Goal: Task Accomplishment & Management: Use online tool/utility

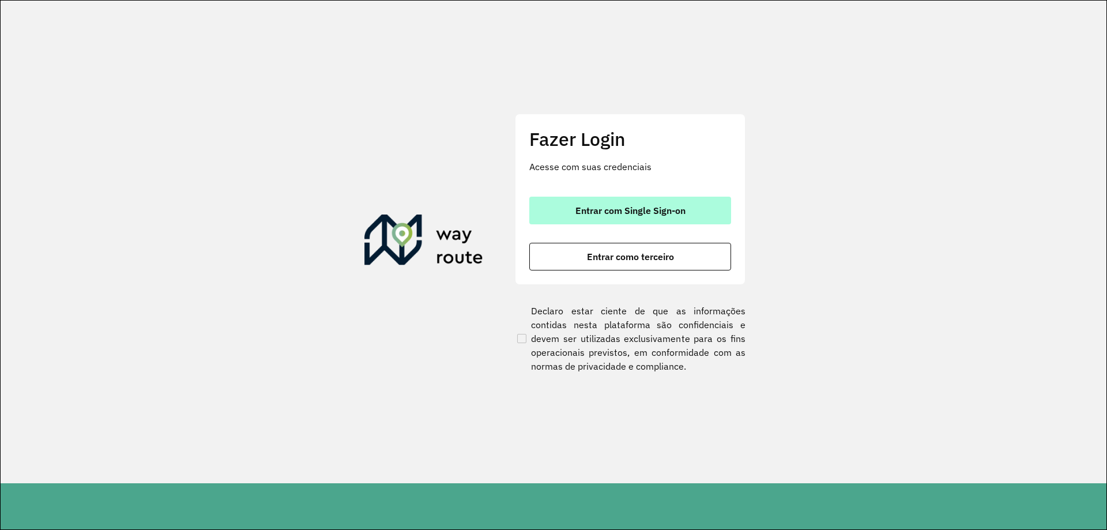
click at [614, 217] on button "Entrar com Single Sign-on" at bounding box center [630, 211] width 202 height 28
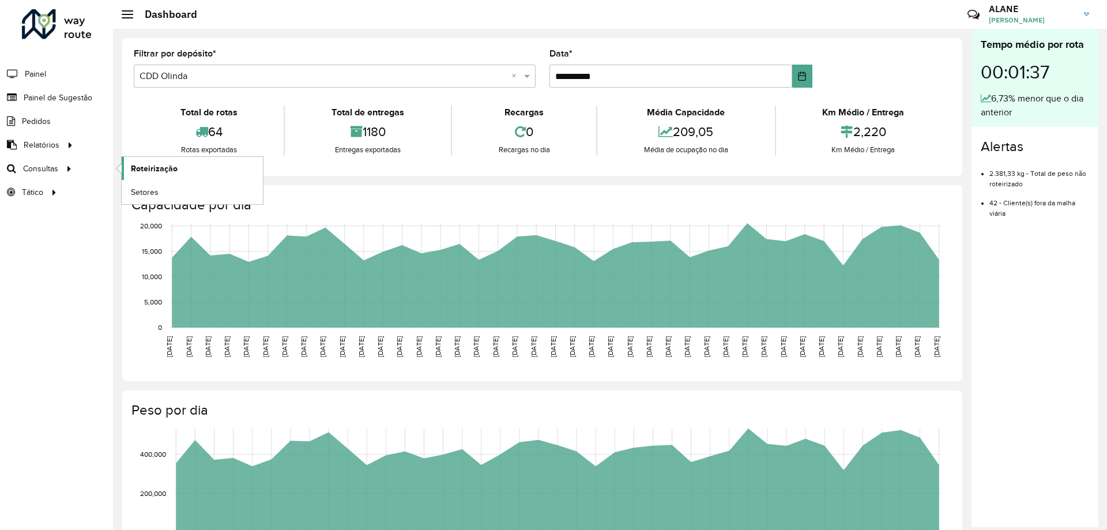
click at [145, 165] on span "Roteirização" at bounding box center [154, 169] width 47 height 12
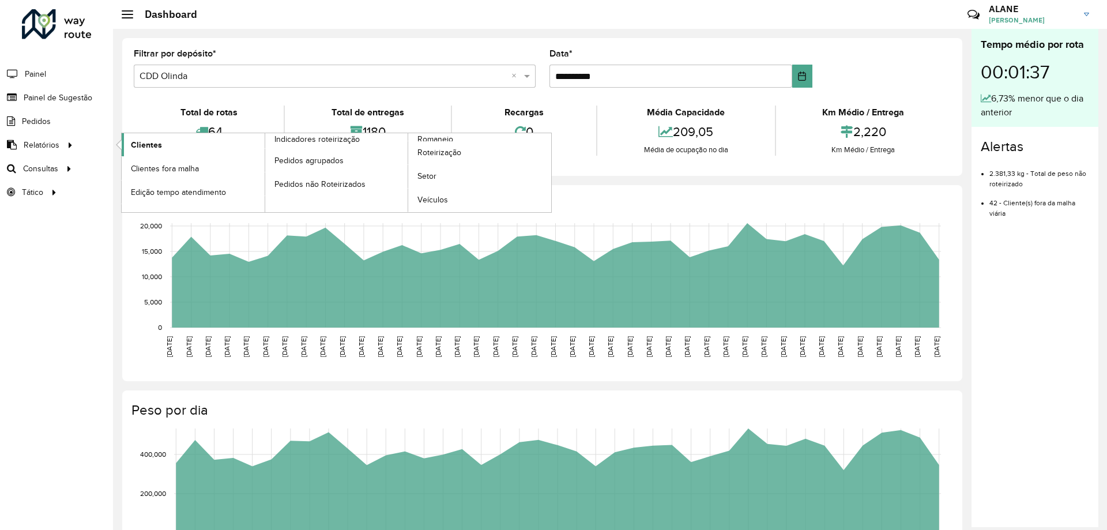
click at [172, 144] on link "Clientes" at bounding box center [193, 144] width 143 height 23
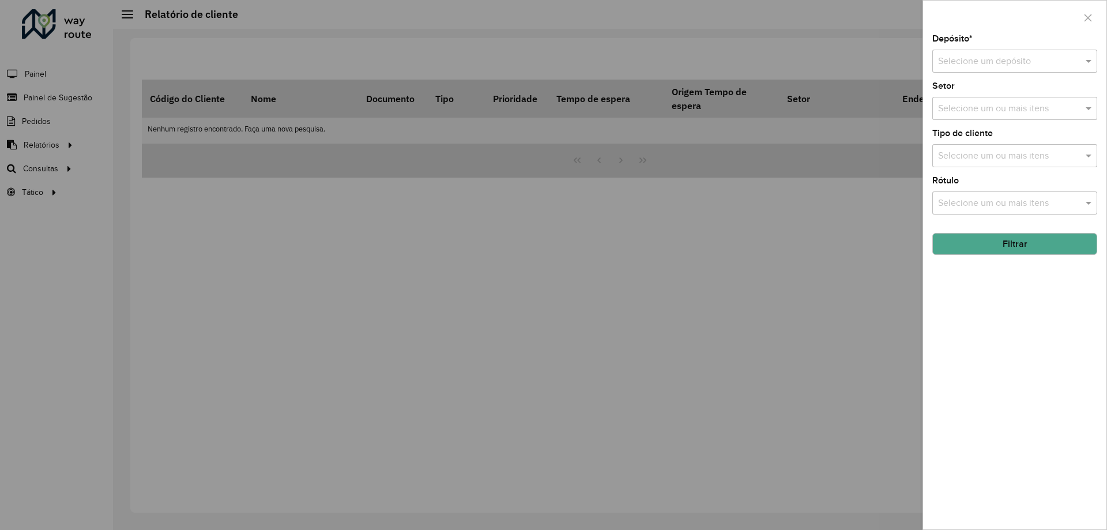
click at [981, 56] on input "text" at bounding box center [1003, 62] width 130 height 14
click at [952, 110] on span "CDD Olinda" at bounding box center [962, 114] width 48 height 10
click at [967, 246] on button "Filtrar" at bounding box center [1015, 244] width 165 height 22
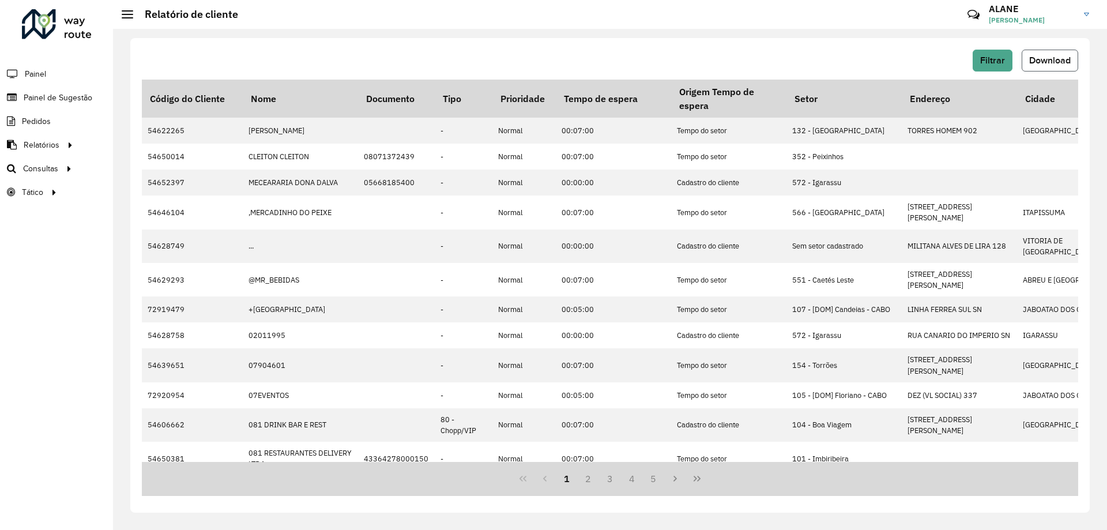
click at [1065, 65] on button "Download" at bounding box center [1050, 61] width 57 height 22
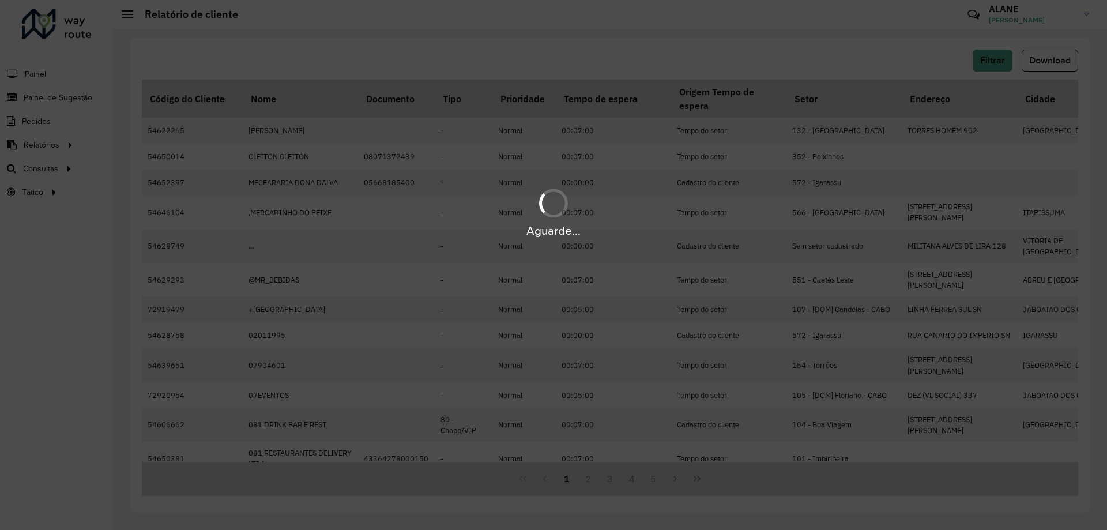
click at [679, 62] on div "Aguarde..." at bounding box center [553, 265] width 1107 height 530
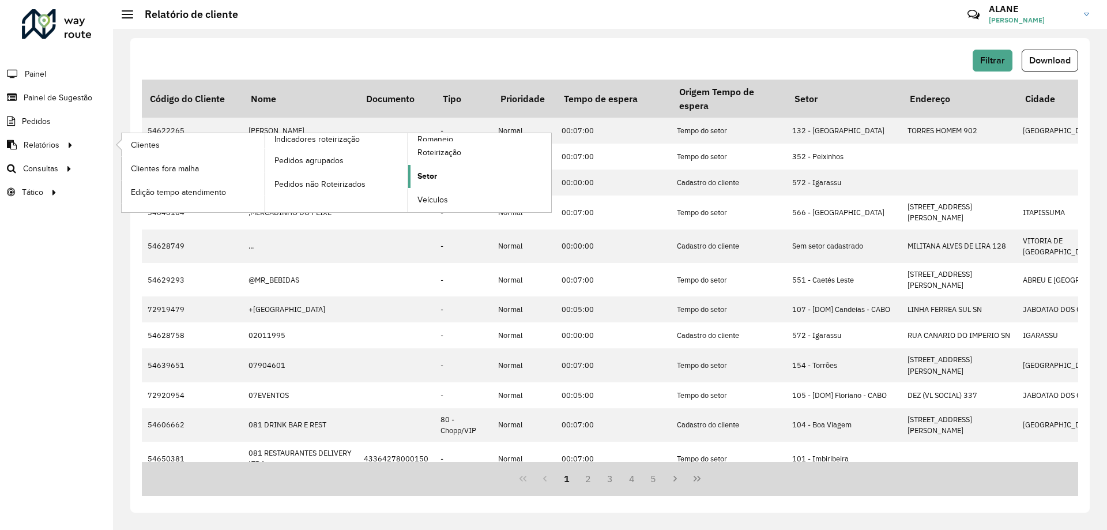
click at [421, 176] on span "Setor" at bounding box center [428, 176] width 20 height 12
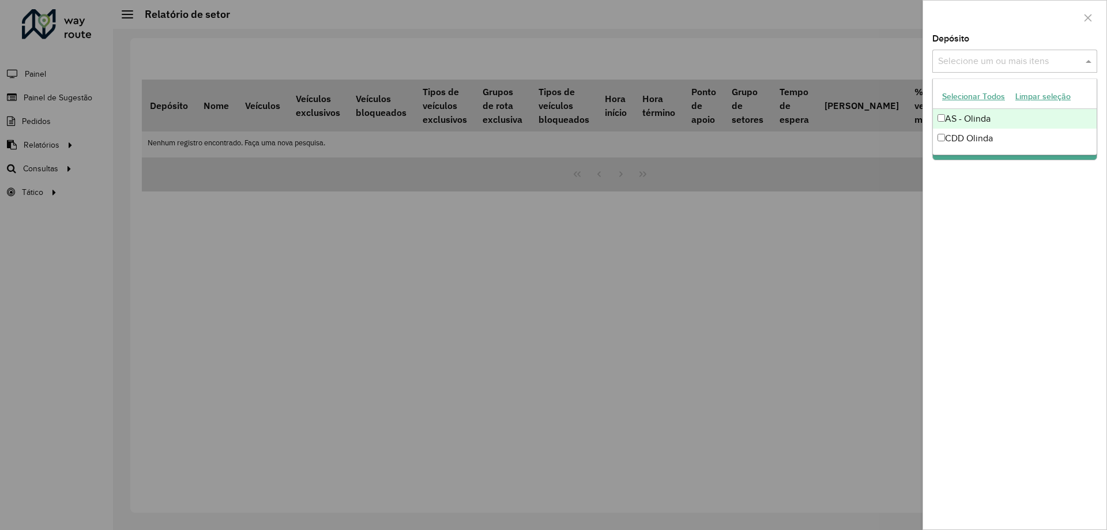
click at [994, 55] on input "text" at bounding box center [1009, 62] width 148 height 14
click at [979, 136] on div "CDD Olinda" at bounding box center [1015, 139] width 164 height 20
click at [1013, 57] on input "text" at bounding box center [1036, 62] width 74 height 14
click at [1001, 169] on div "Depósito Selecione um ou mais itens CDD Olinda × × Grupo de Depósito Selecione …" at bounding box center [1014, 282] width 183 height 495
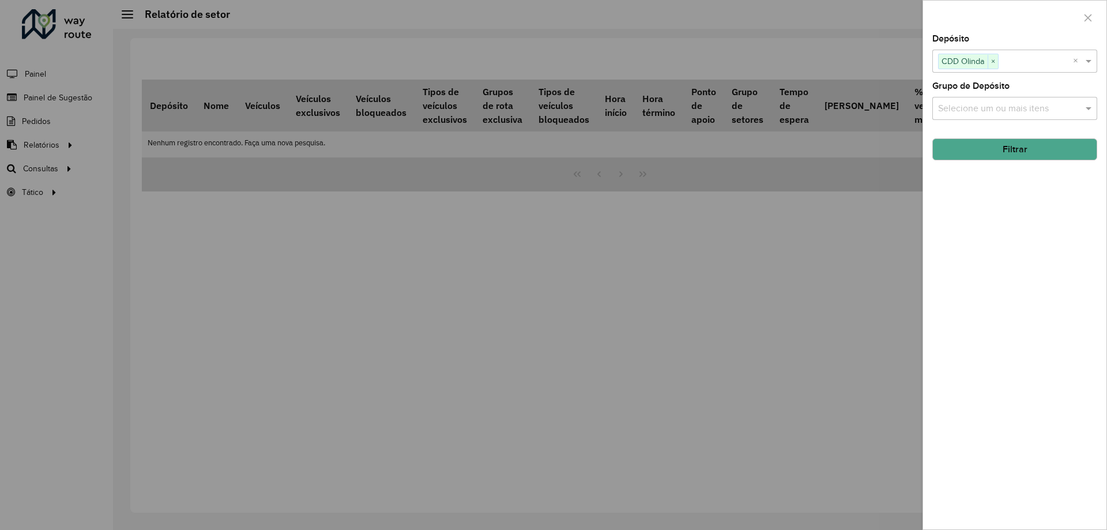
click at [991, 153] on button "Filtrar" at bounding box center [1015, 149] width 165 height 22
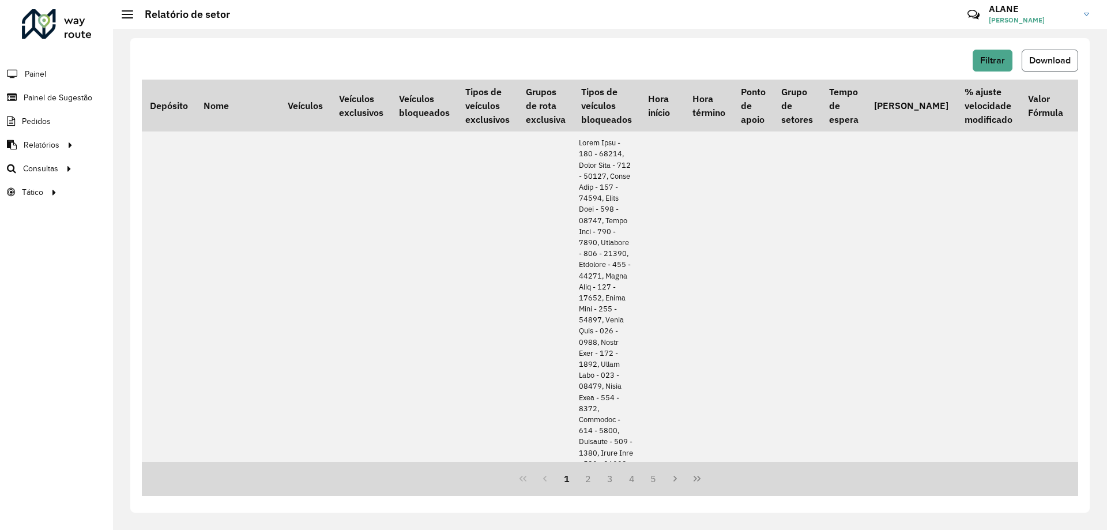
click at [1062, 54] on button "Download" at bounding box center [1050, 61] width 57 height 22
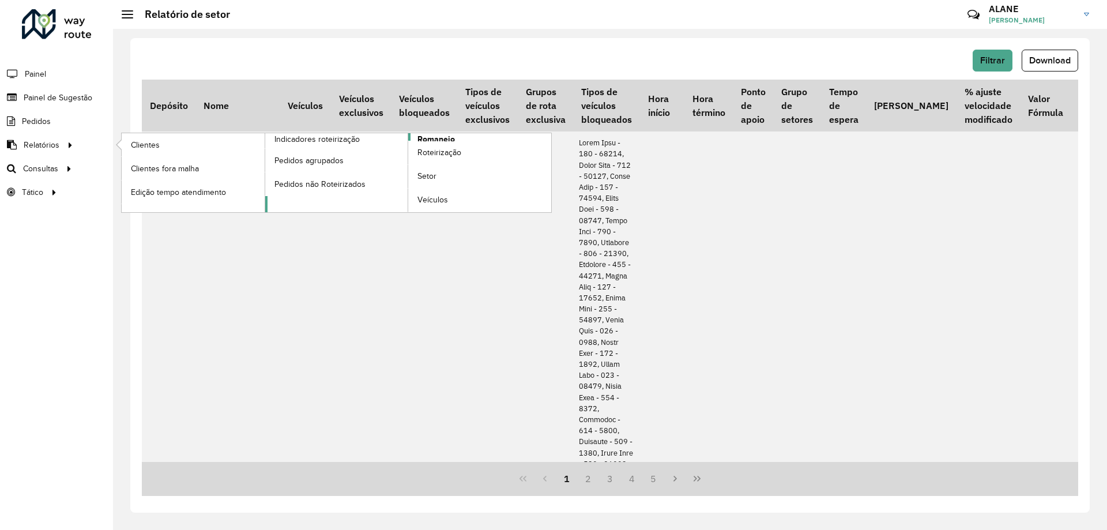
click at [434, 136] on span "Romaneio" at bounding box center [436, 139] width 37 height 12
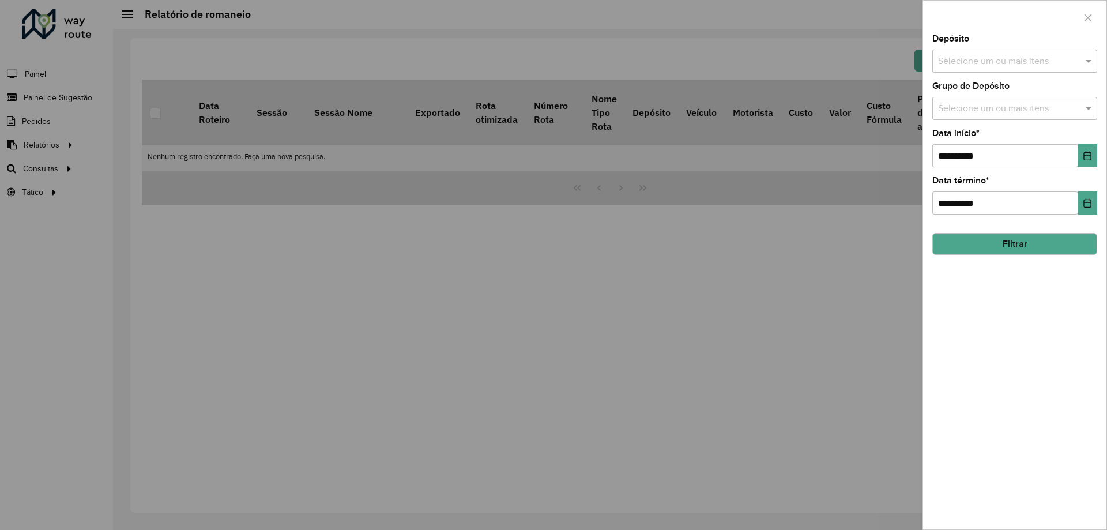
click at [974, 63] on input "text" at bounding box center [1009, 62] width 148 height 14
click at [976, 136] on div "CDD Olinda" at bounding box center [1015, 139] width 164 height 20
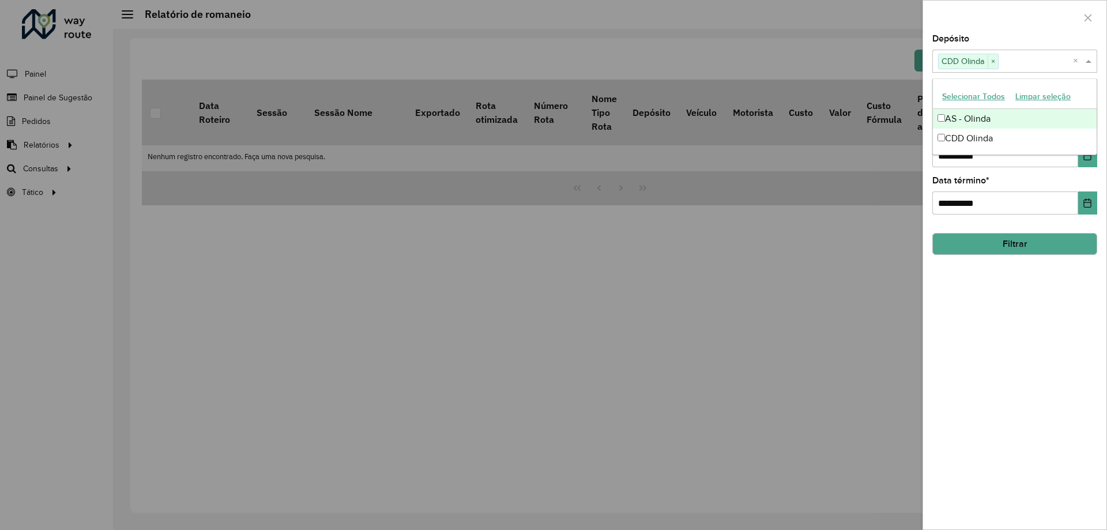
click at [1032, 62] on input "text" at bounding box center [1036, 62] width 74 height 14
click at [1084, 161] on button "Choose Date" at bounding box center [1087, 155] width 19 height 23
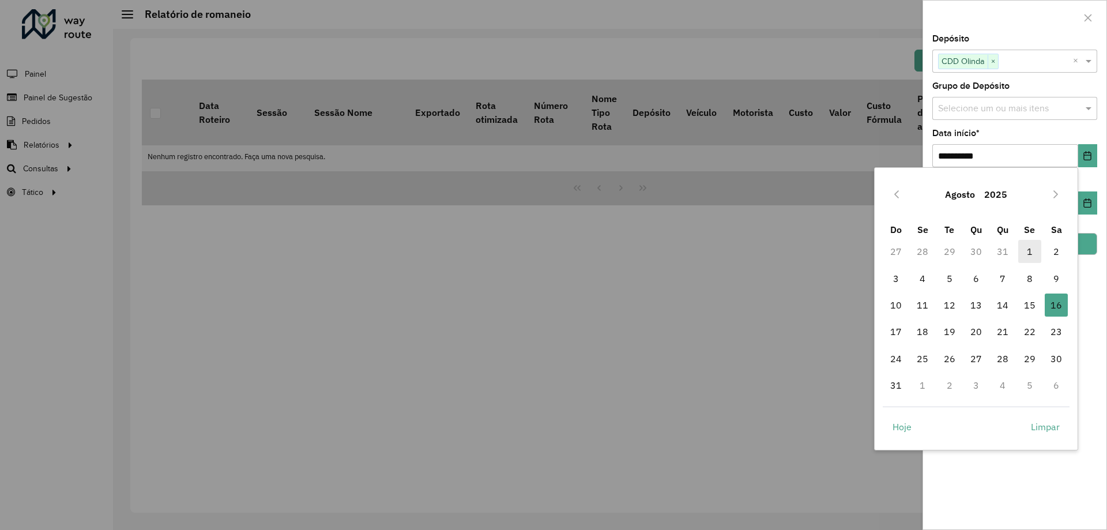
click at [1025, 249] on span "1" at bounding box center [1029, 251] width 23 height 23
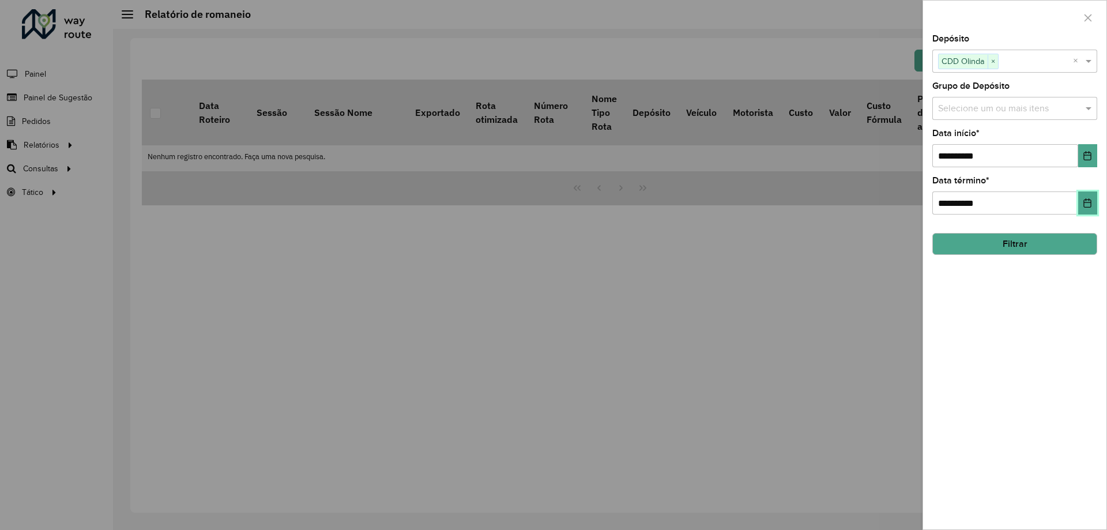
click at [1091, 202] on icon "Choose Date" at bounding box center [1087, 202] width 9 height 9
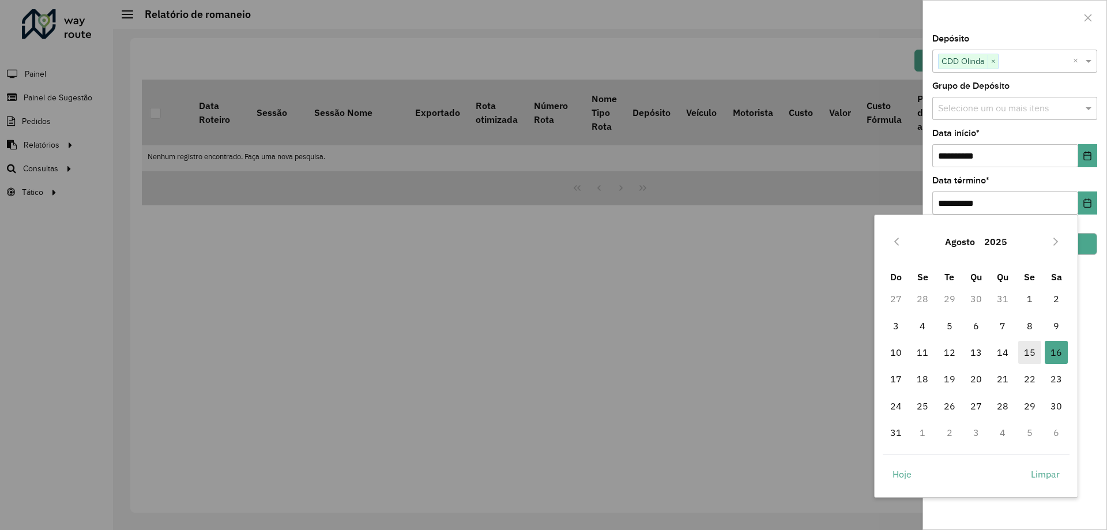
click at [1033, 357] on span "15" at bounding box center [1029, 352] width 23 height 23
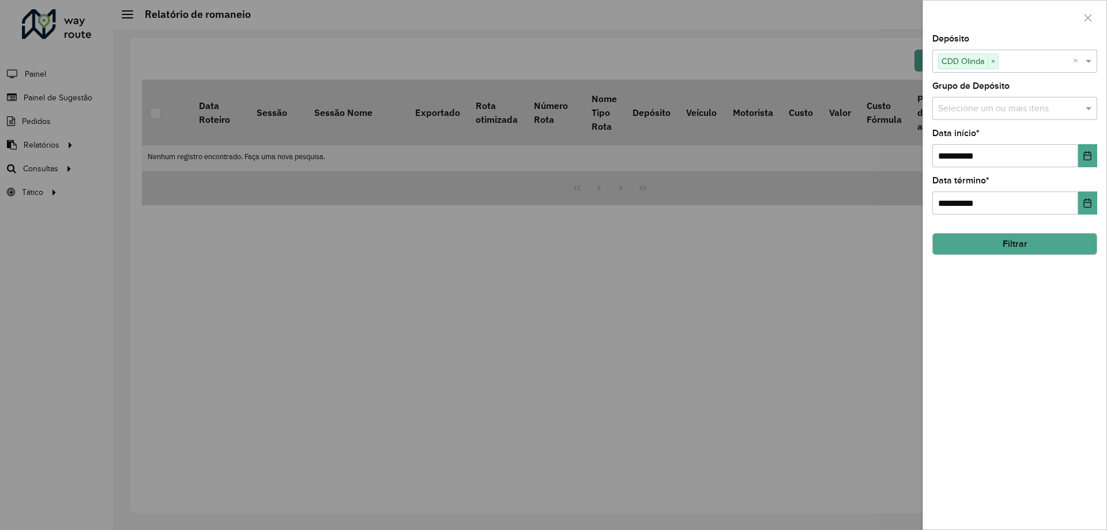
click at [1008, 245] on button "Filtrar" at bounding box center [1015, 244] width 165 height 22
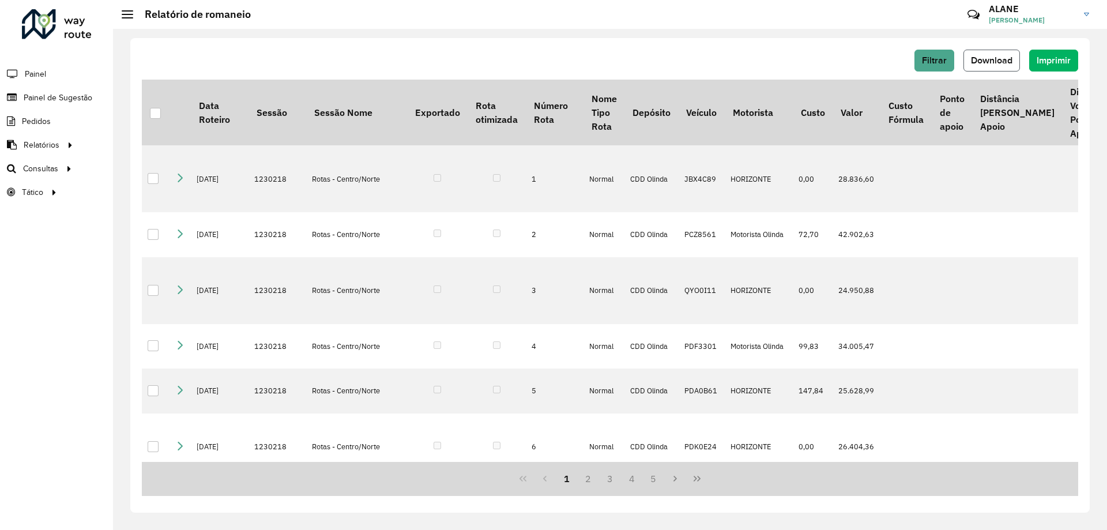
click at [984, 61] on span "Download" at bounding box center [992, 60] width 42 height 10
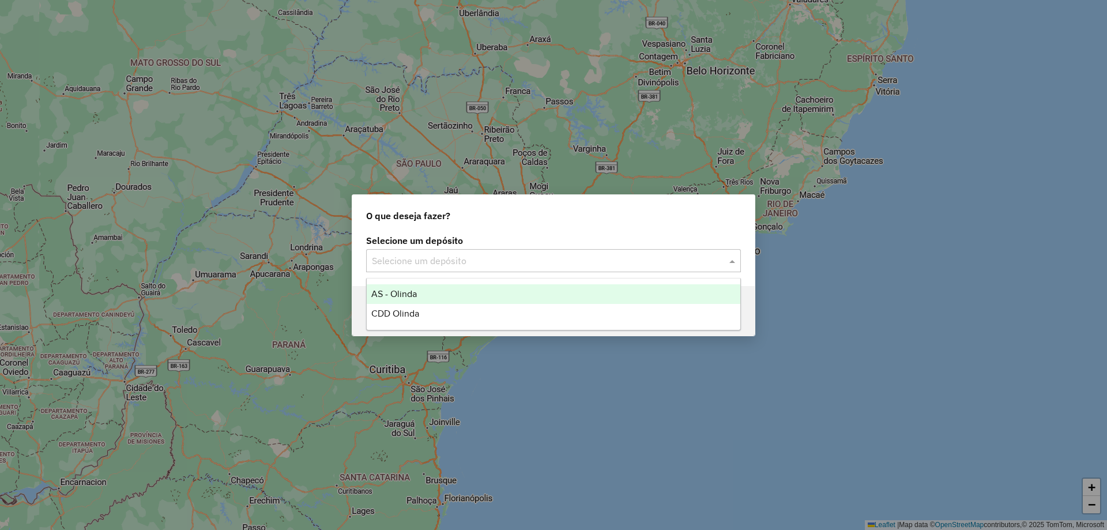
click at [427, 260] on input "text" at bounding box center [542, 261] width 340 height 14
click at [405, 307] on div "CDD Olinda" at bounding box center [554, 314] width 374 height 20
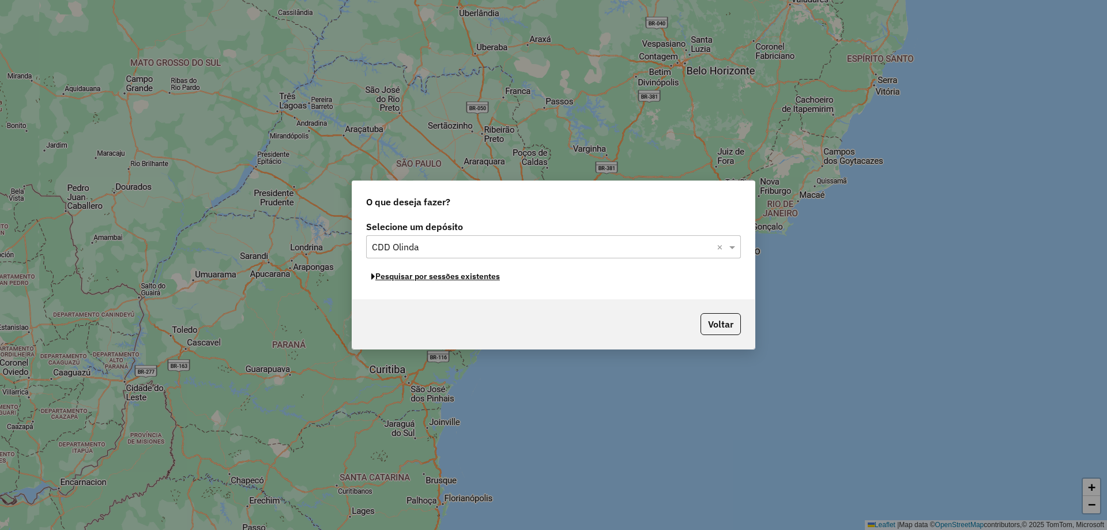
click at [409, 281] on button "Pesquisar por sessões existentes" at bounding box center [435, 277] width 139 height 18
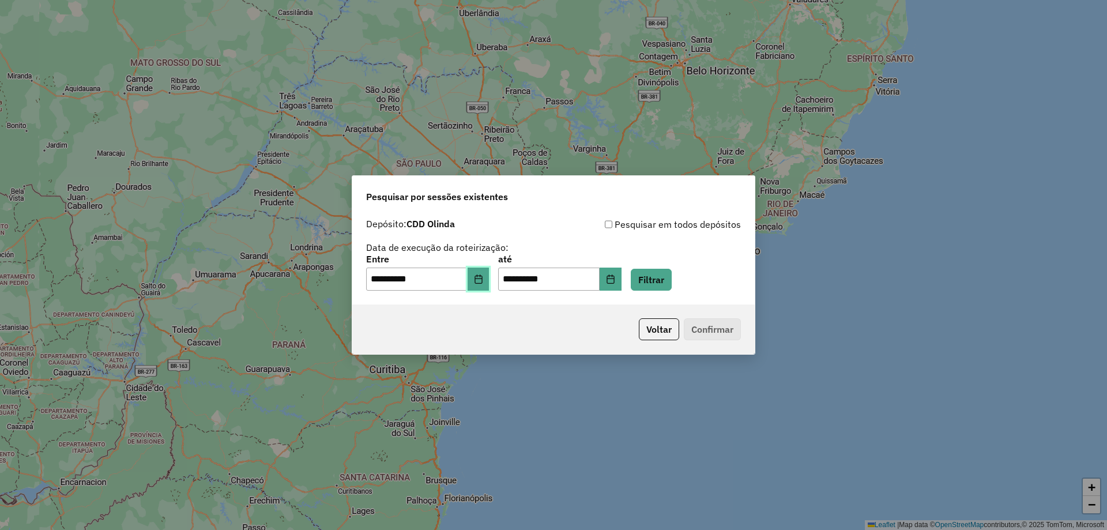
click at [483, 278] on icon "Choose Date" at bounding box center [478, 279] width 9 height 9
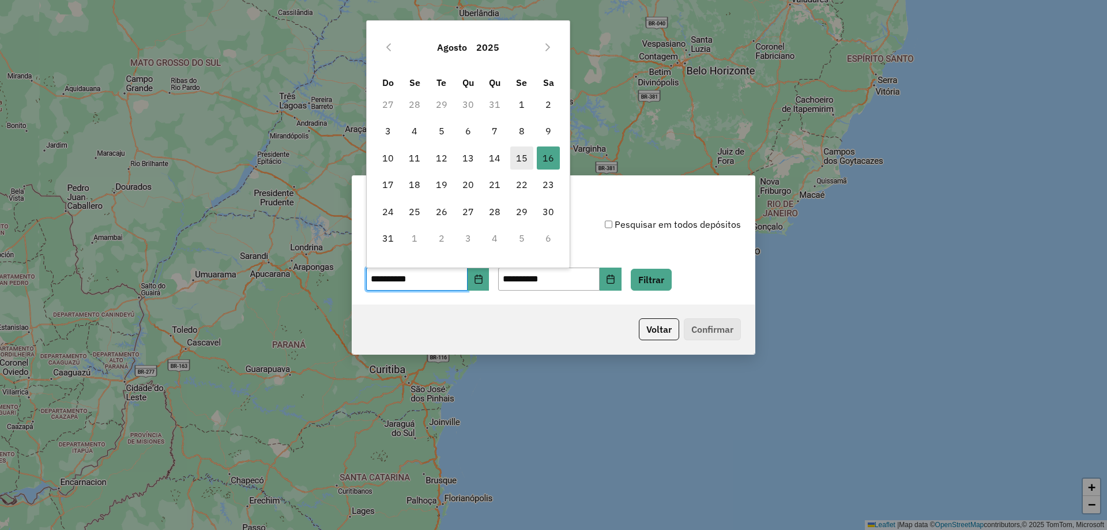
click at [523, 157] on span "15" at bounding box center [521, 157] width 23 height 23
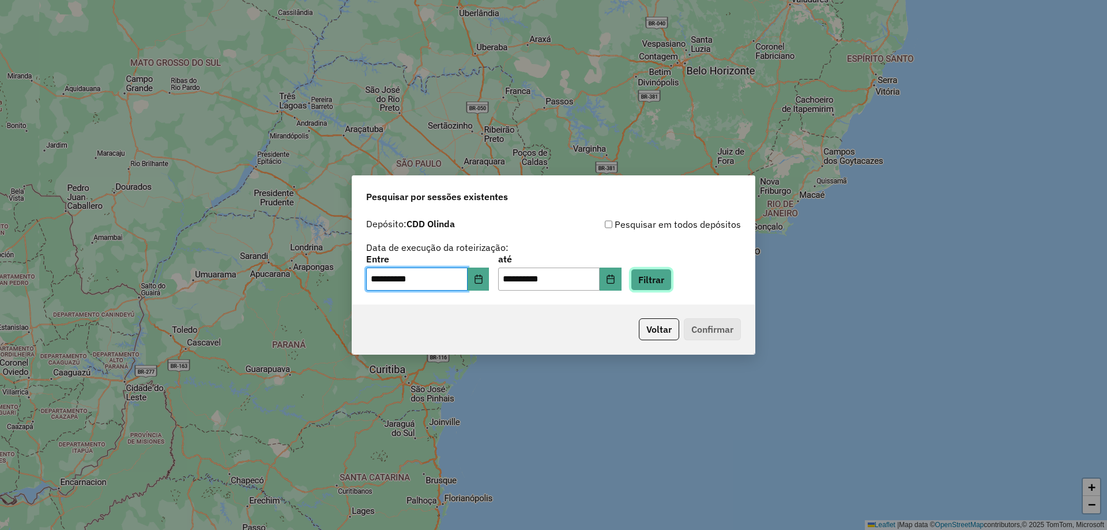
click at [672, 276] on button "Filtrar" at bounding box center [651, 280] width 41 height 22
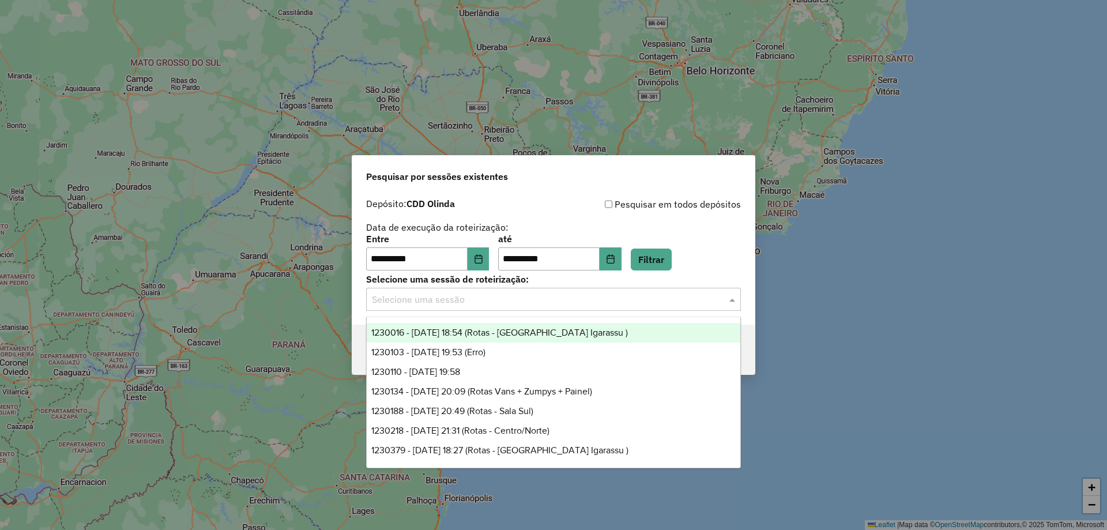
click at [497, 296] on input "text" at bounding box center [542, 300] width 340 height 14
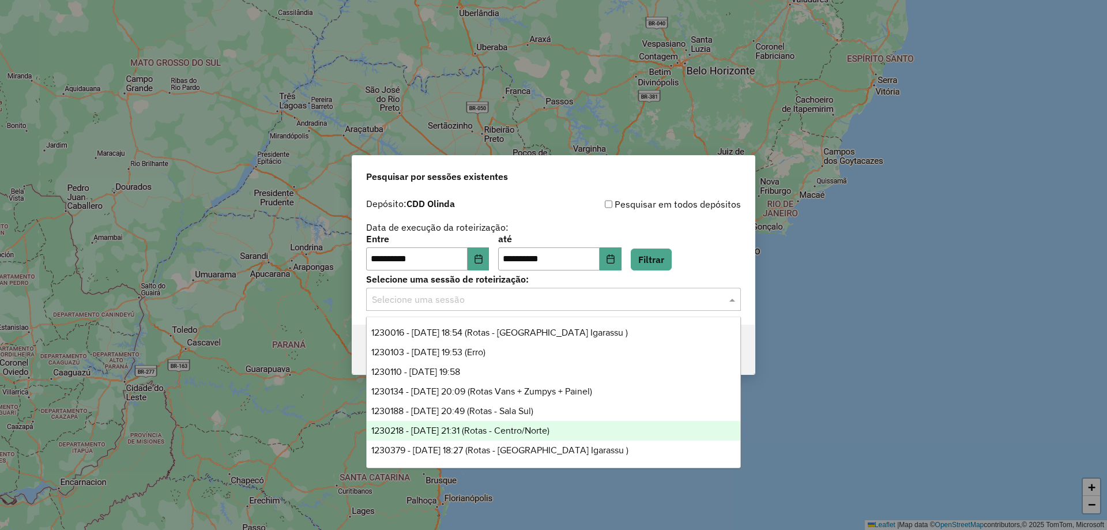
click at [486, 435] on span "1230218 - 15/08/2025 21:31 (Rotas - Centro/Norte)" at bounding box center [460, 431] width 178 height 10
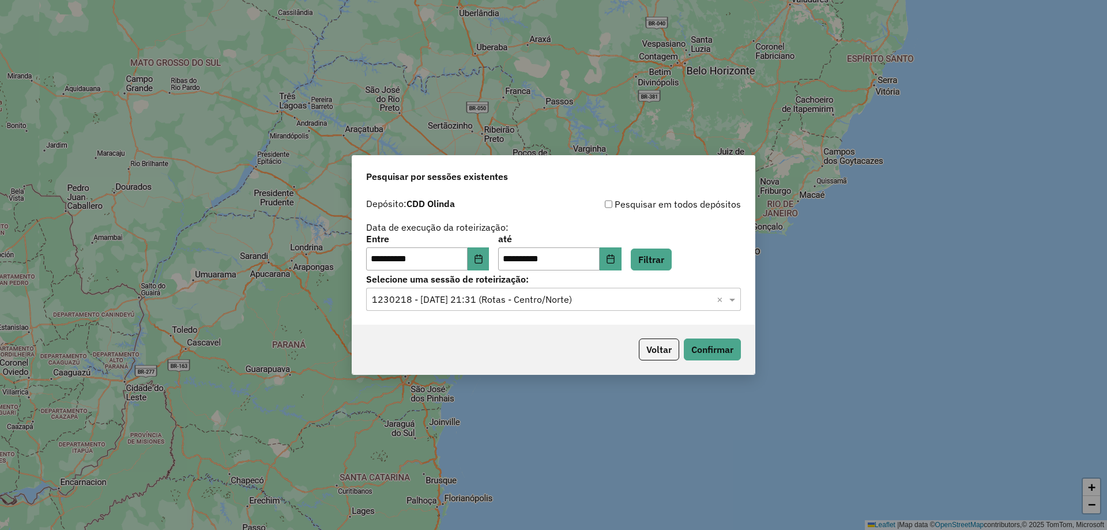
click at [711, 362] on div "Voltar Confirmar" at bounding box center [553, 350] width 403 height 50
click at [721, 355] on button "Confirmar" at bounding box center [712, 350] width 57 height 22
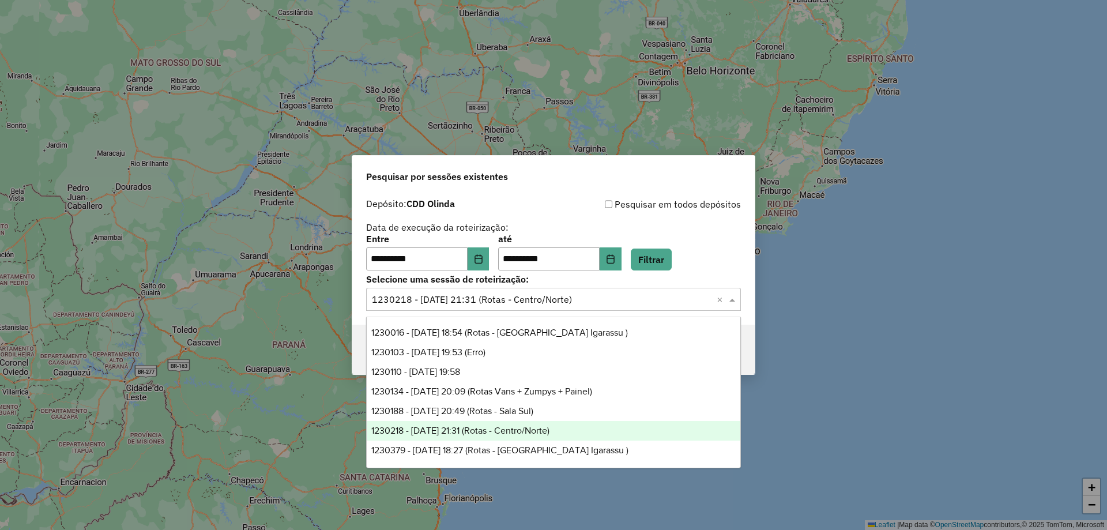
click at [547, 305] on input "text" at bounding box center [542, 300] width 340 height 14
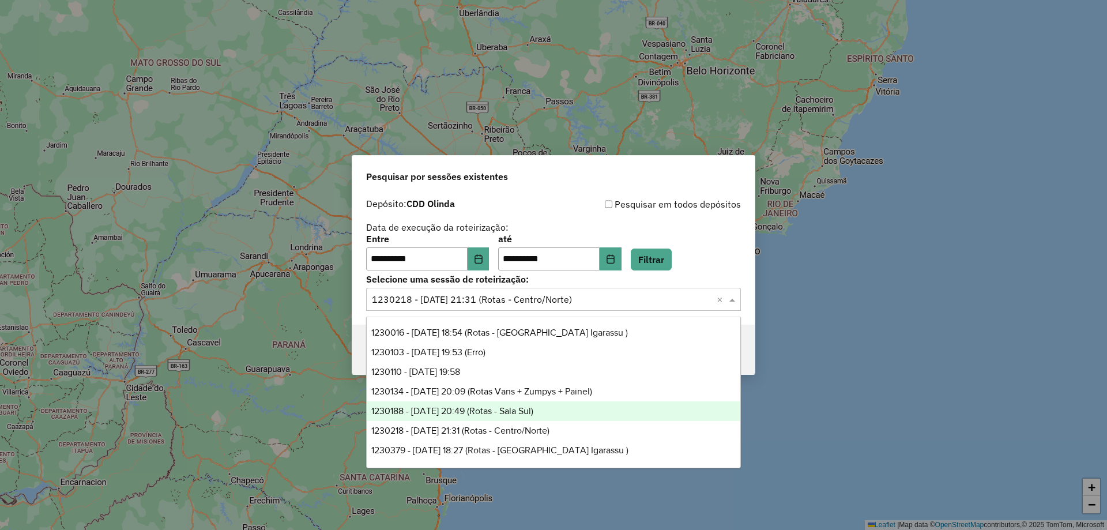
click at [533, 412] on span "1230188 - 15/08/2025 20:49 (Rotas - Sala Sul)" at bounding box center [452, 411] width 162 height 10
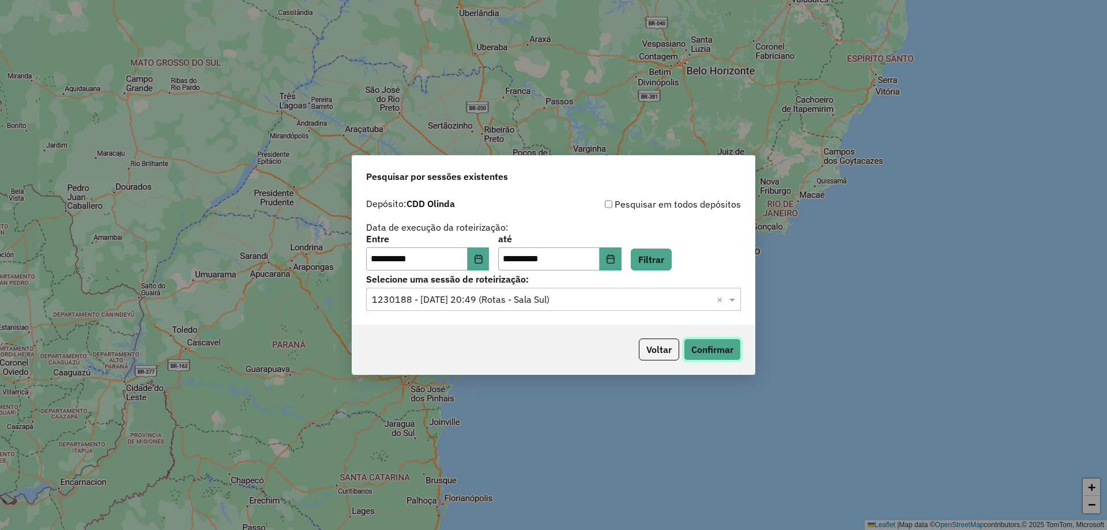
click at [727, 345] on button "Confirmar" at bounding box center [712, 350] width 57 height 22
click at [490, 317] on div "**********" at bounding box center [553, 259] width 403 height 132
click at [483, 303] on input "text" at bounding box center [542, 300] width 340 height 14
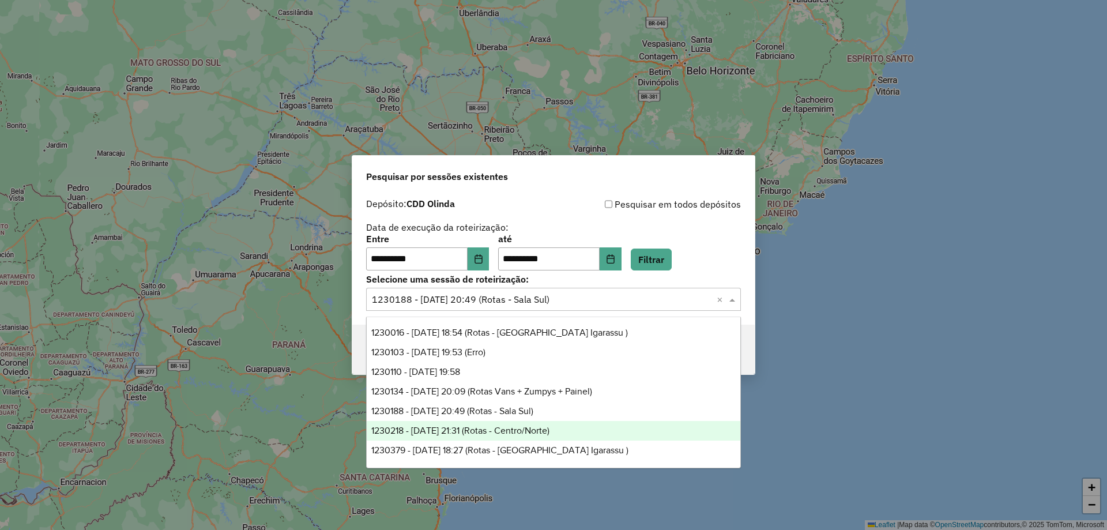
click at [513, 433] on span "1230218 - 15/08/2025 21:31 (Rotas - Centro/Norte)" at bounding box center [460, 431] width 178 height 10
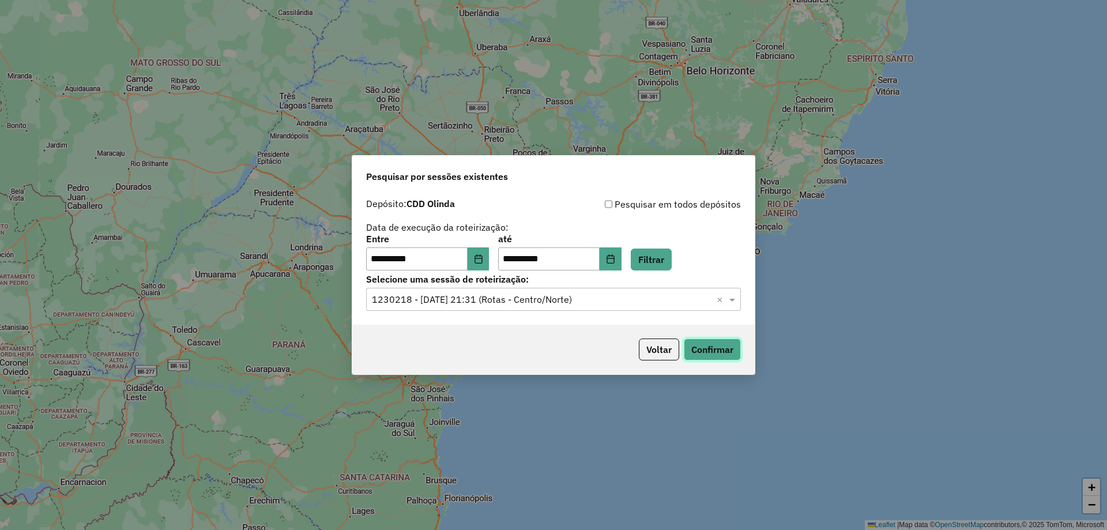
click at [699, 351] on button "Confirmar" at bounding box center [712, 350] width 57 height 22
click at [490, 260] on button "Choose Date" at bounding box center [479, 258] width 22 height 23
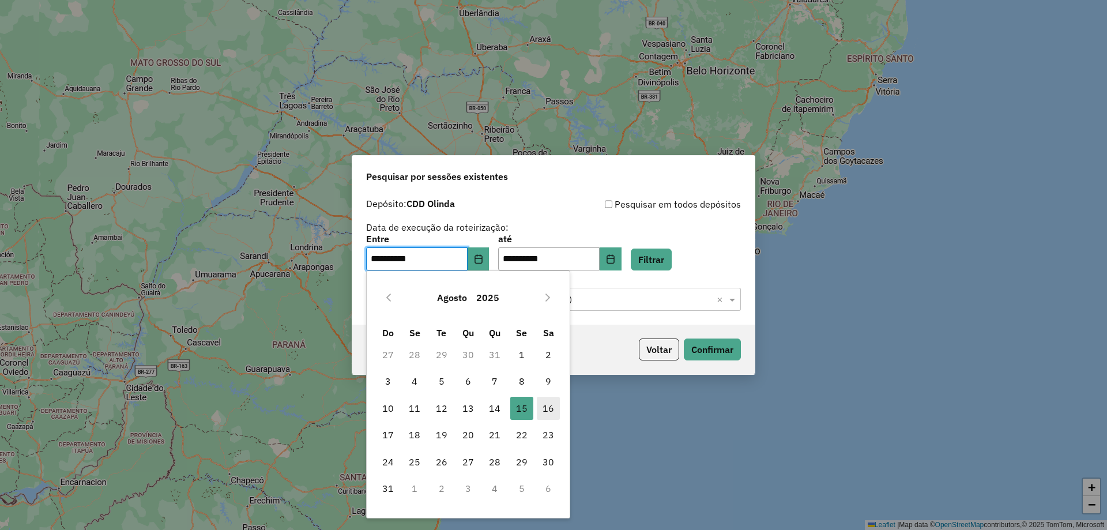
click at [550, 401] on span "16" at bounding box center [548, 408] width 23 height 23
type input "**********"
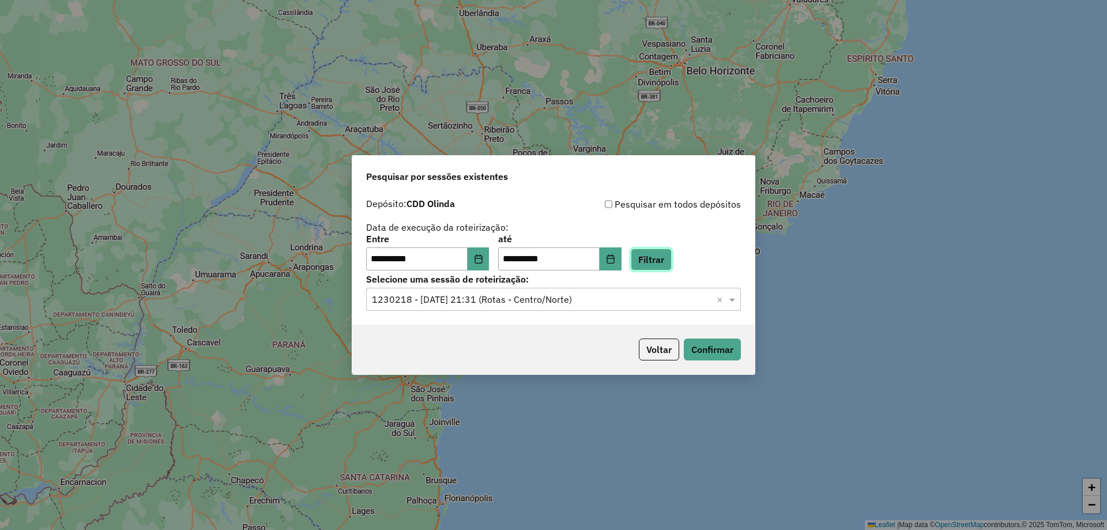
click at [670, 253] on button "Filtrar" at bounding box center [651, 260] width 41 height 22
click at [486, 301] on input "text" at bounding box center [542, 300] width 340 height 14
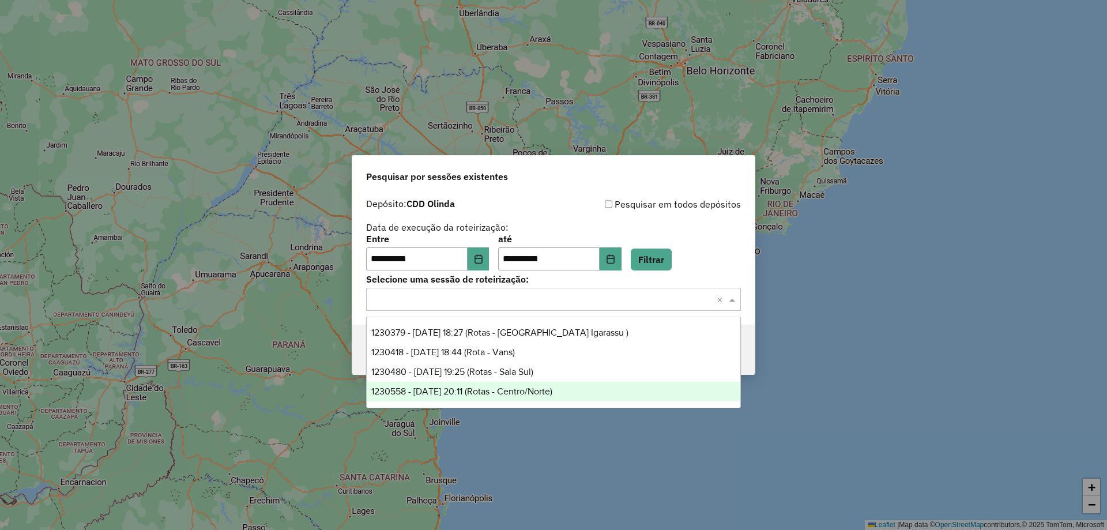
click at [523, 387] on span "1230558 - 16/08/2025 20:11 (Rotas - Centro/Norte)" at bounding box center [461, 391] width 181 height 10
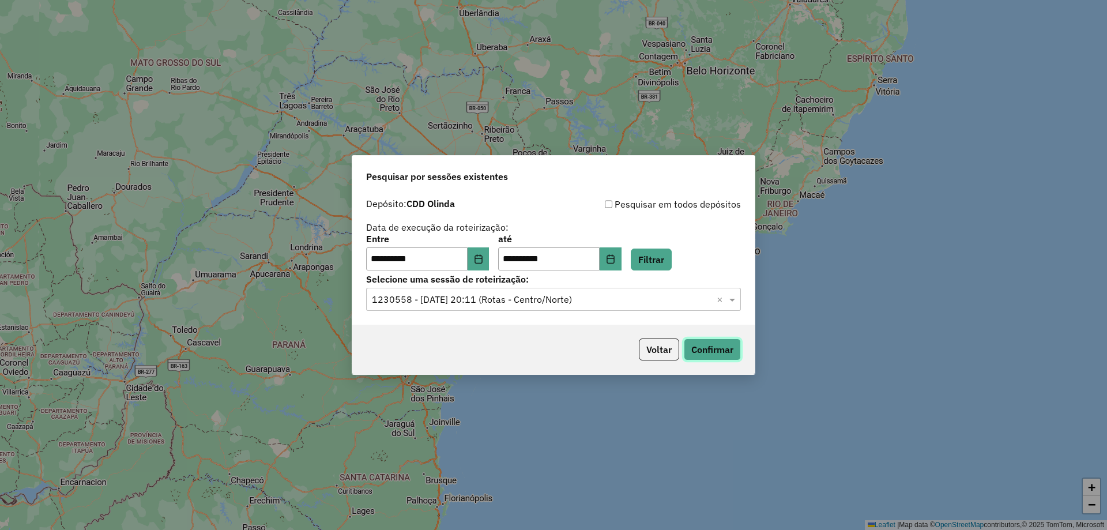
click at [698, 350] on button "Confirmar" at bounding box center [712, 350] width 57 height 22
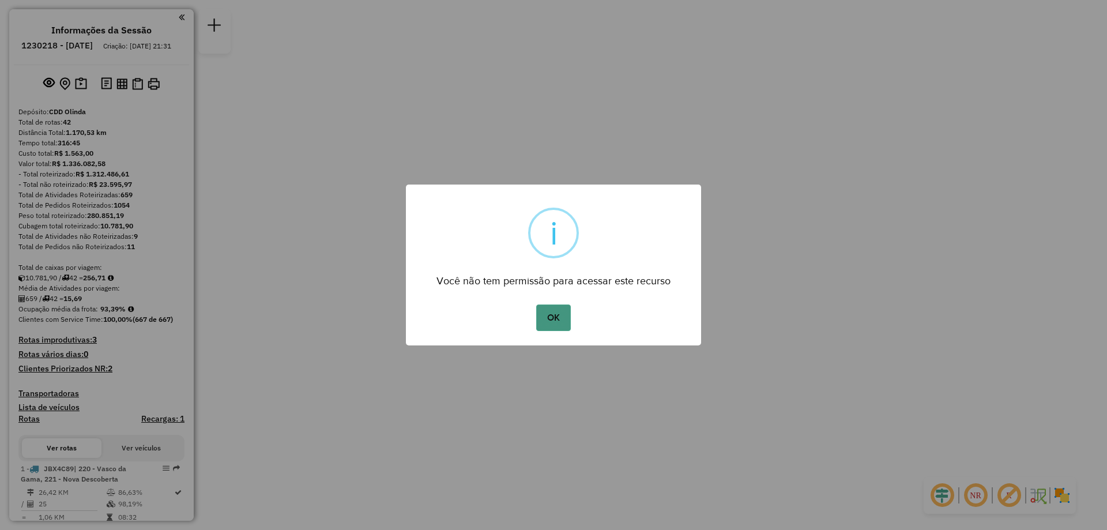
click at [554, 317] on button "OK" at bounding box center [553, 318] width 34 height 27
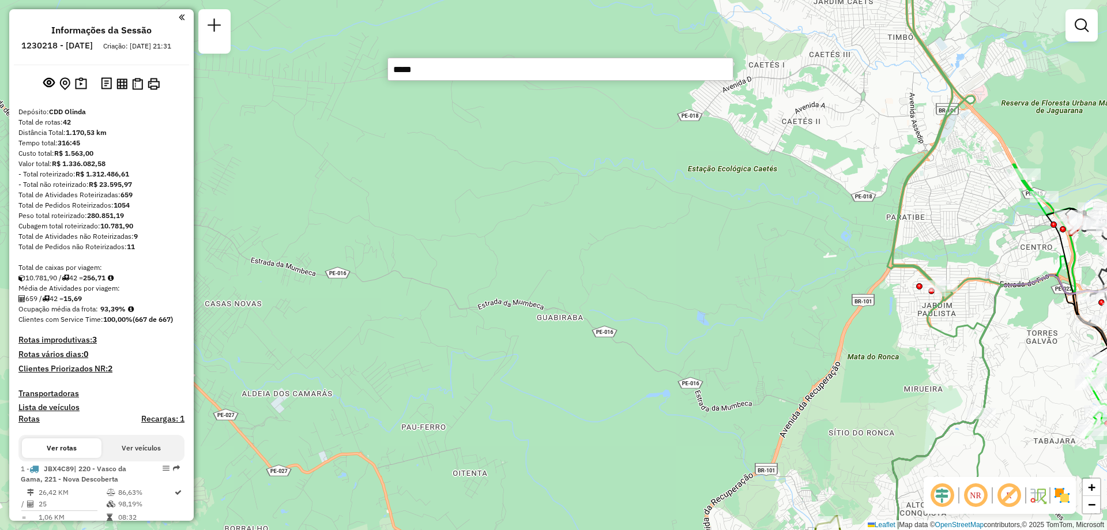
click at [458, 72] on input "*****" at bounding box center [561, 69] width 346 height 23
drag, startPoint x: 448, startPoint y: 69, endPoint x: 360, endPoint y: 74, distance: 88.4
click at [362, 74] on hb-router-mapa "Informações da Sessão 1230218 - 15/08/2025 Criação: 14/08/2025 21:31 Depósito: …" at bounding box center [553, 265] width 1107 height 530
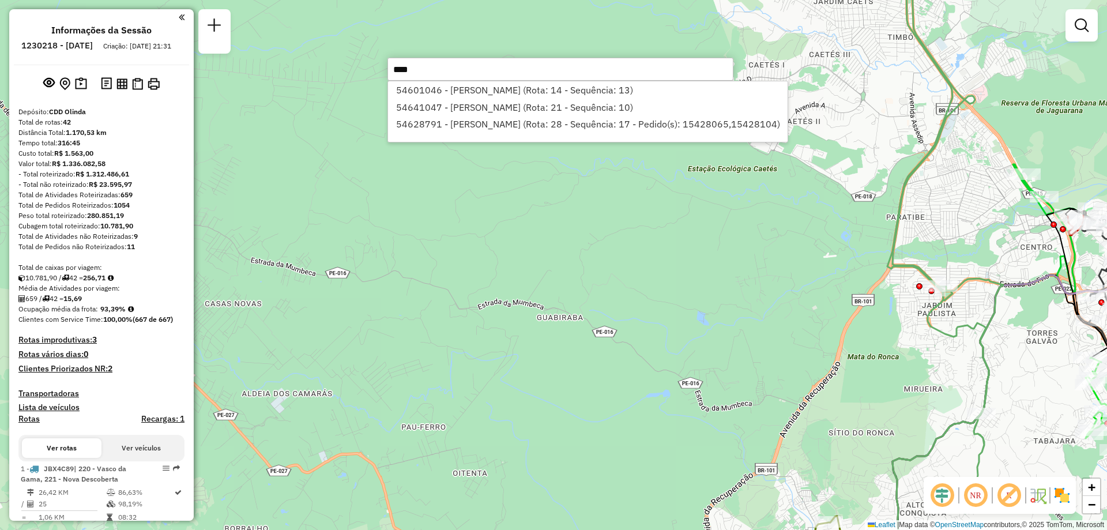
type input "*****"
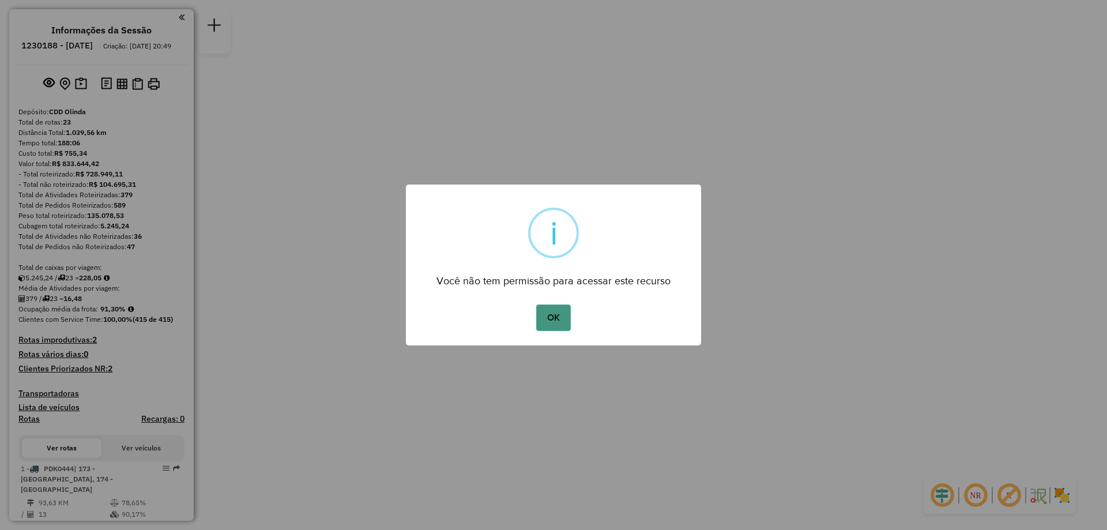
click at [553, 311] on button "OK" at bounding box center [553, 318] width 34 height 27
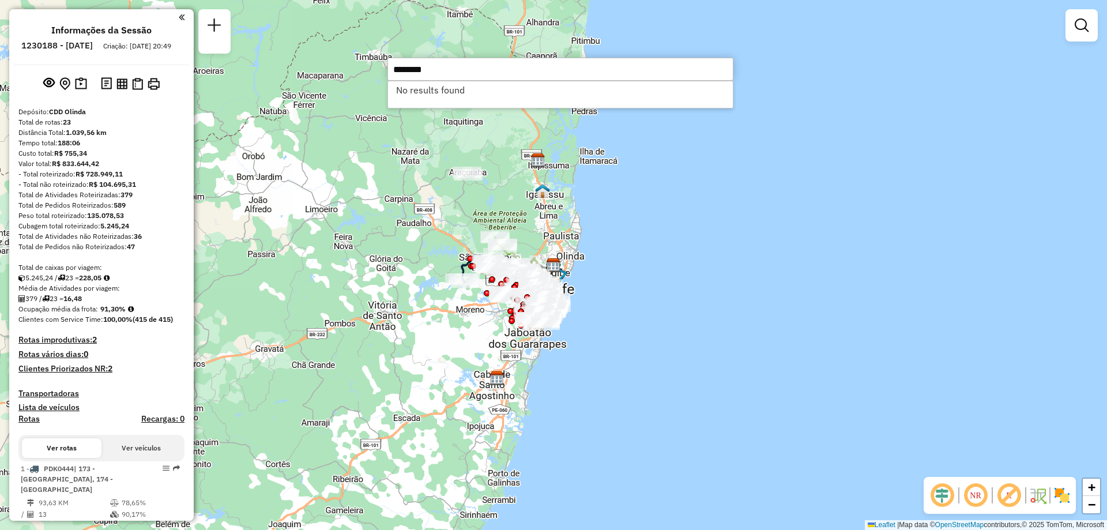
drag, startPoint x: 463, startPoint y: 73, endPoint x: 321, endPoint y: 76, distance: 141.3
click at [321, 76] on hb-router-mapa "Informações da Sessão 1230188 - 15/08/2025 Criação: 14/08/2025 20:49 Depósito: …" at bounding box center [553, 265] width 1107 height 530
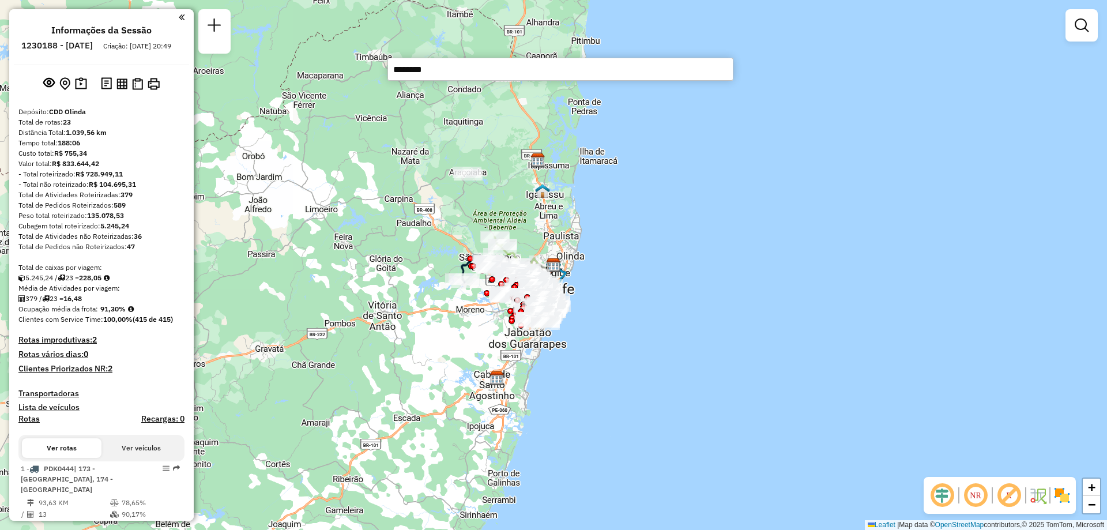
paste input "**********"
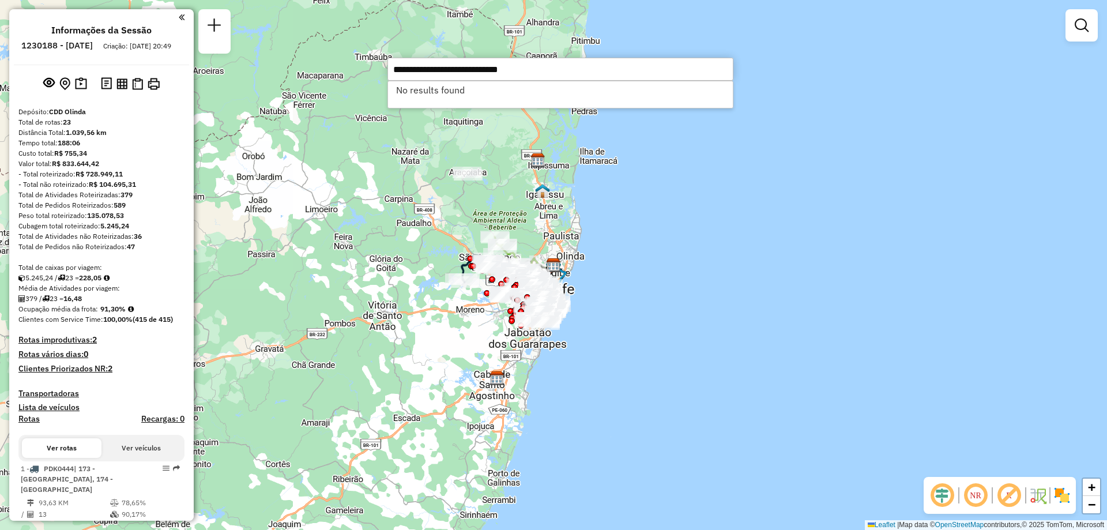
type input "**********"
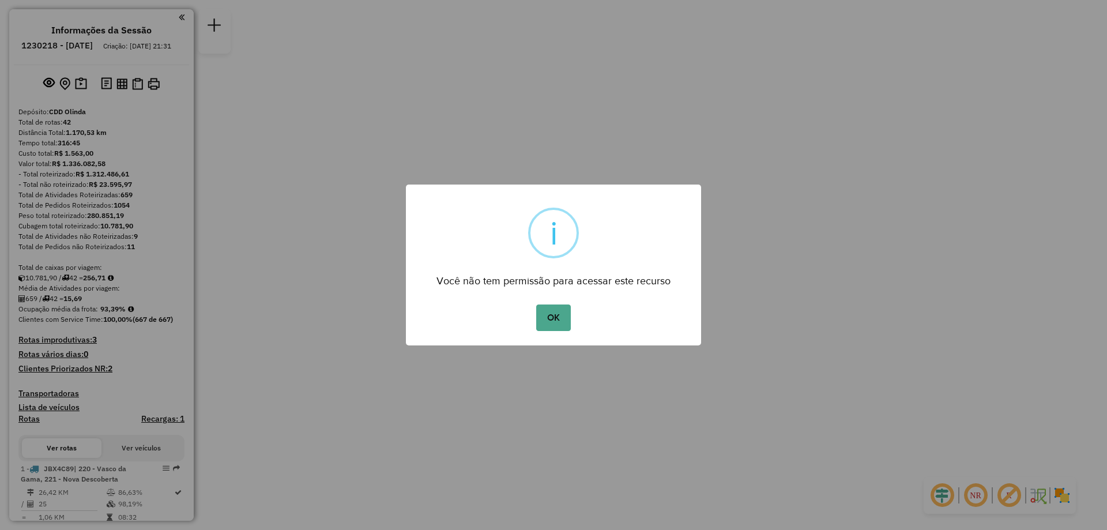
click at [536, 305] on button "OK" at bounding box center [553, 318] width 34 height 27
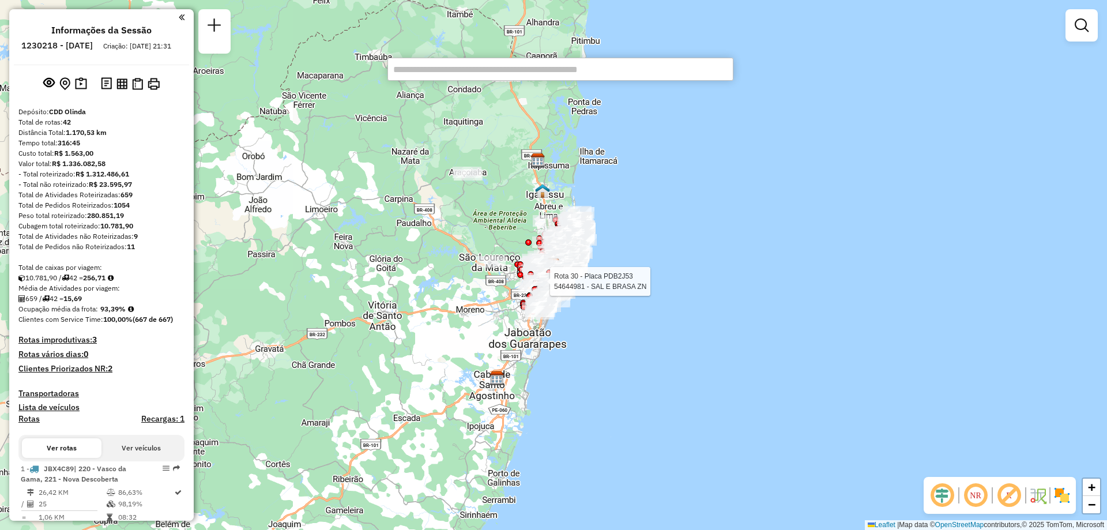
paste input "**********"
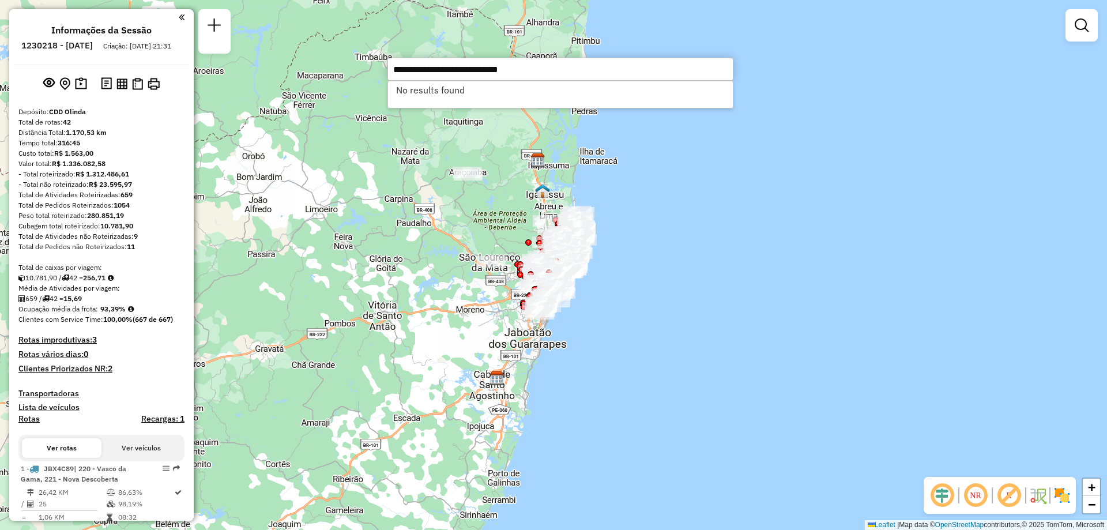
drag, startPoint x: 548, startPoint y: 69, endPoint x: 273, endPoint y: 67, distance: 274.5
click at [275, 67] on hb-router-mapa "Informações da Sessão 1230218 - 15/08/2025 Criação: 14/08/2025 21:31 Depósito: …" at bounding box center [553, 265] width 1107 height 530
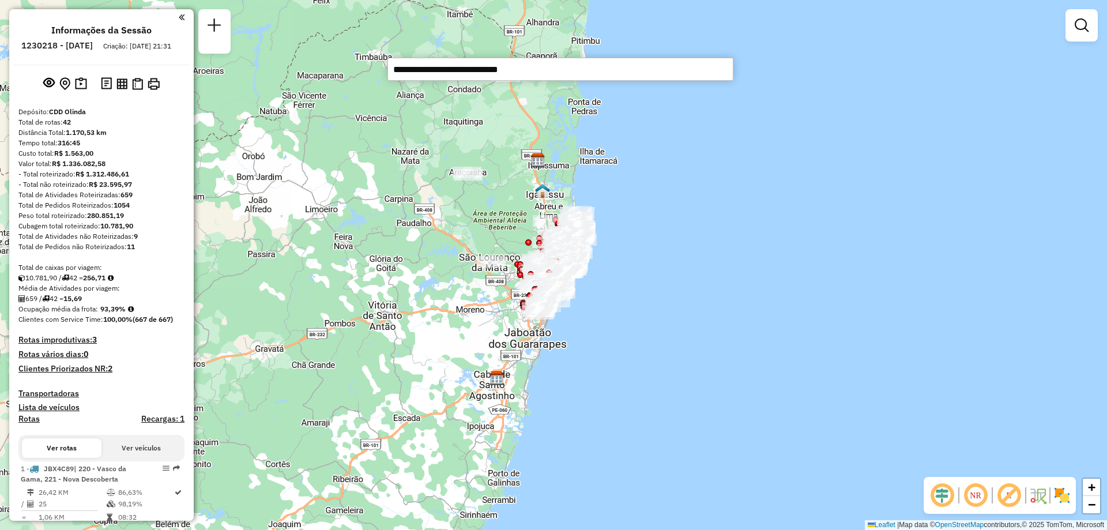
type input "*"
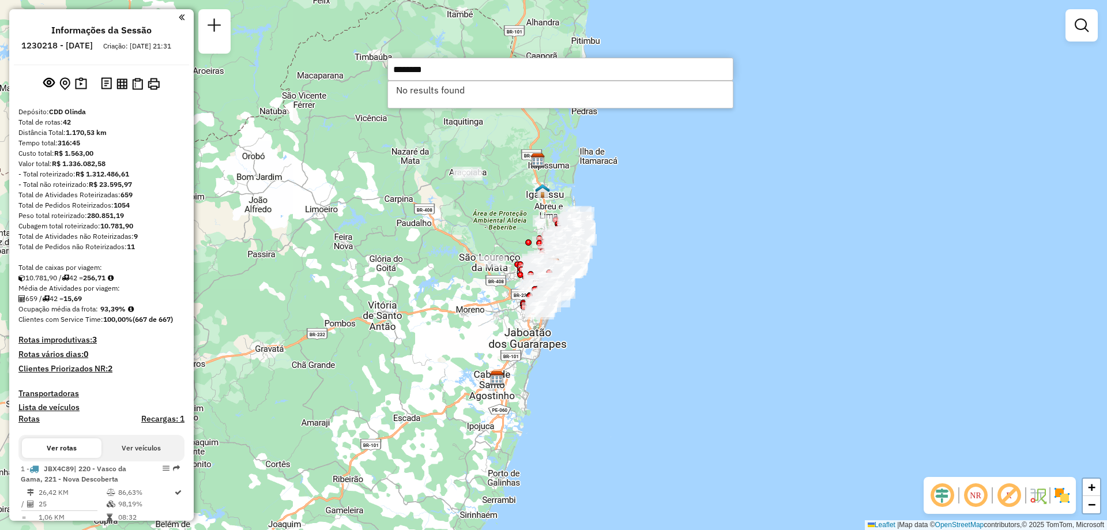
drag, startPoint x: 454, startPoint y: 73, endPoint x: 329, endPoint y: 73, distance: 124.6
click at [329, 73] on hb-router-mapa "Informações da Sessão 1230218 - 15/08/2025 Criação: 14/08/2025 21:31 Depósito: …" at bounding box center [553, 265] width 1107 height 530
drag, startPoint x: 437, startPoint y: 67, endPoint x: 342, endPoint y: 71, distance: 95.2
click at [396, 67] on input "*****" at bounding box center [561, 69] width 346 height 23
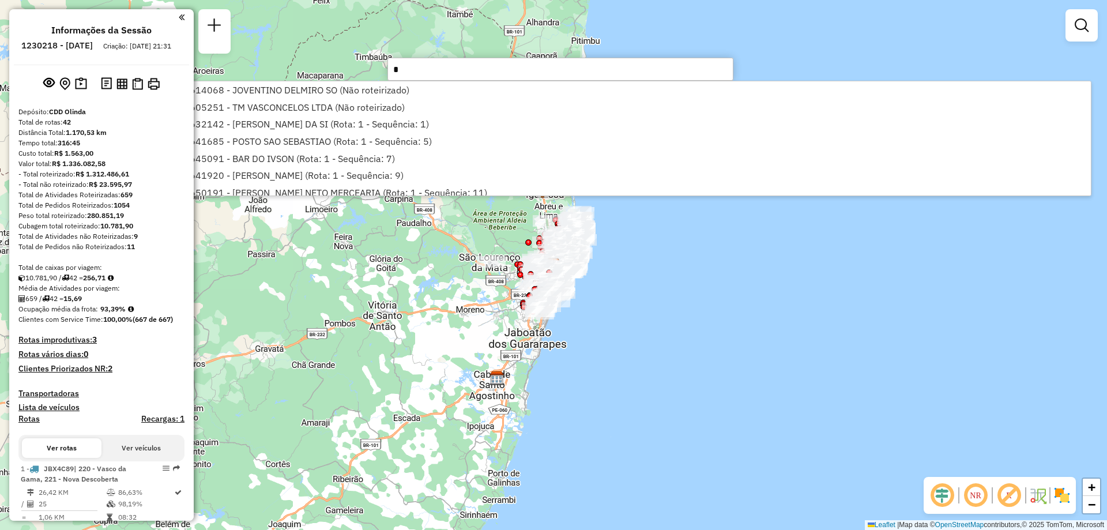
type input "*"
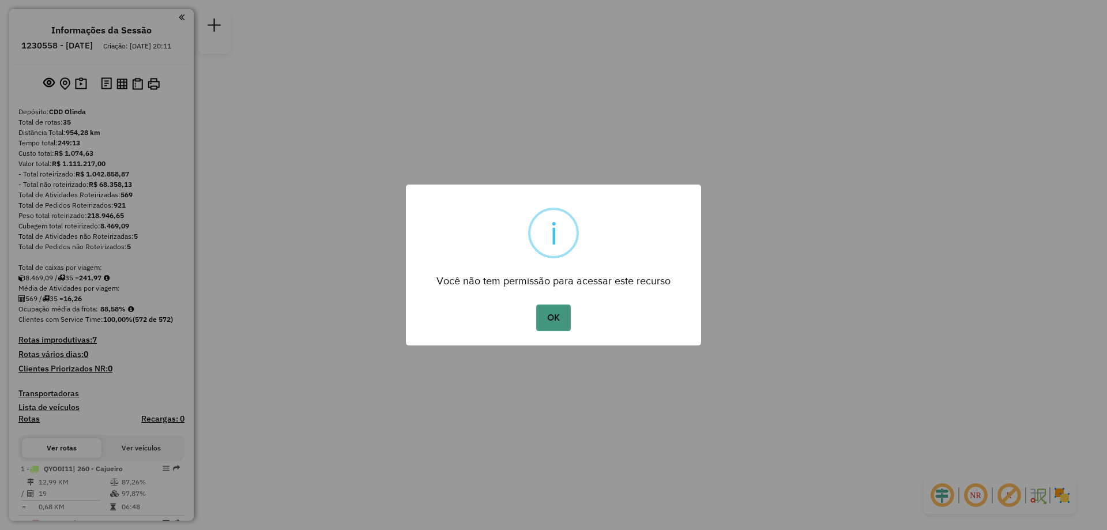
click at [549, 311] on button "OK" at bounding box center [553, 318] width 34 height 27
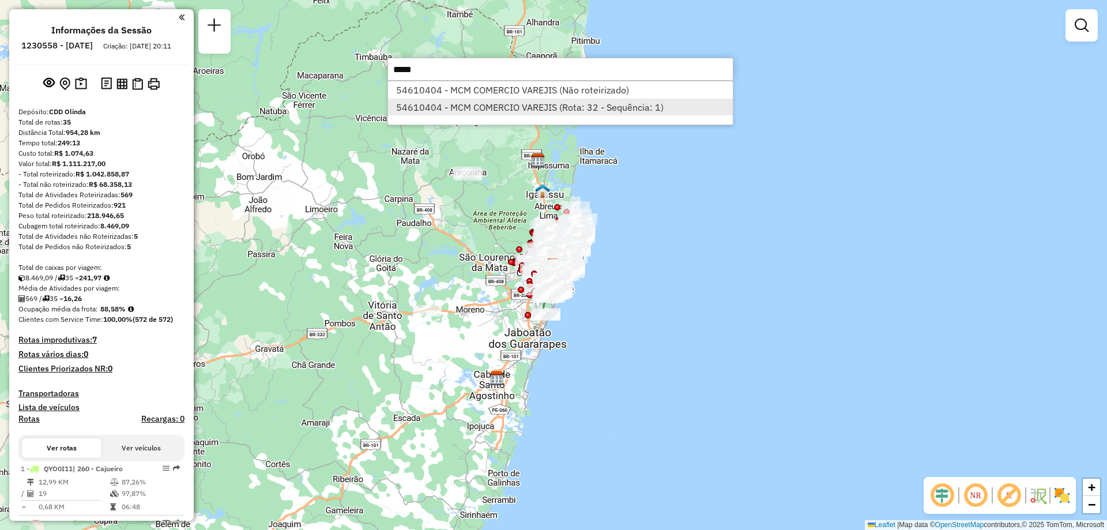
type input "*****"
click at [587, 106] on li "54610404 - MCM COMERCIO VAREJIS (Rota: 32 - Sequência: 1)" at bounding box center [560, 107] width 345 height 17
select select "**********"
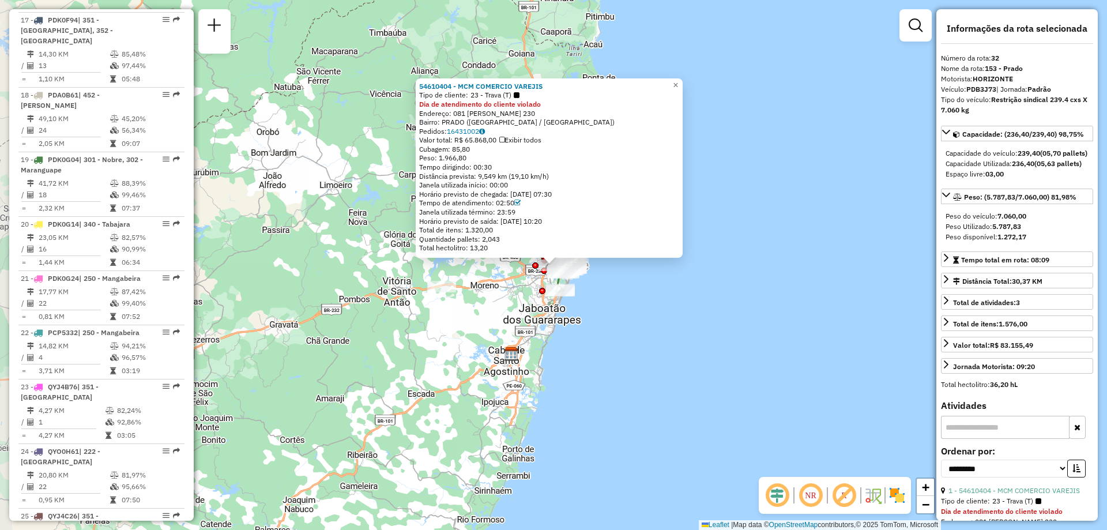
scroll to position [2340, 0]
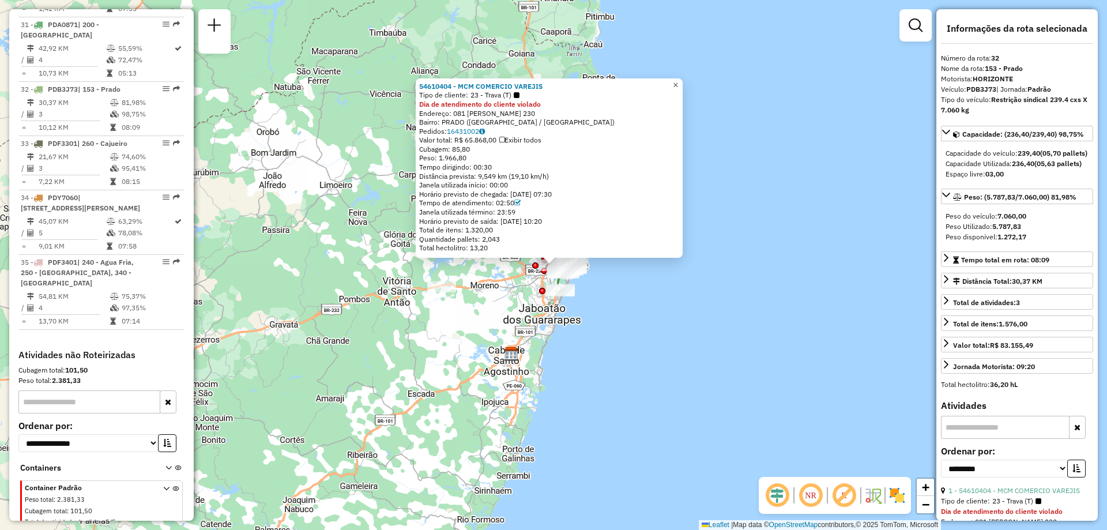
click at [678, 83] on span "×" at bounding box center [675, 85] width 5 height 10
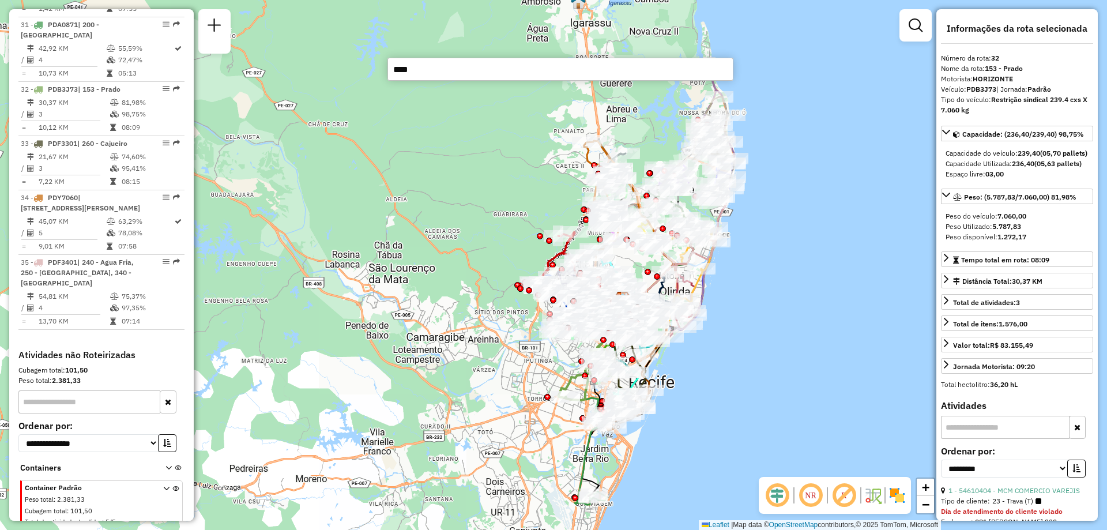
type input "*****"
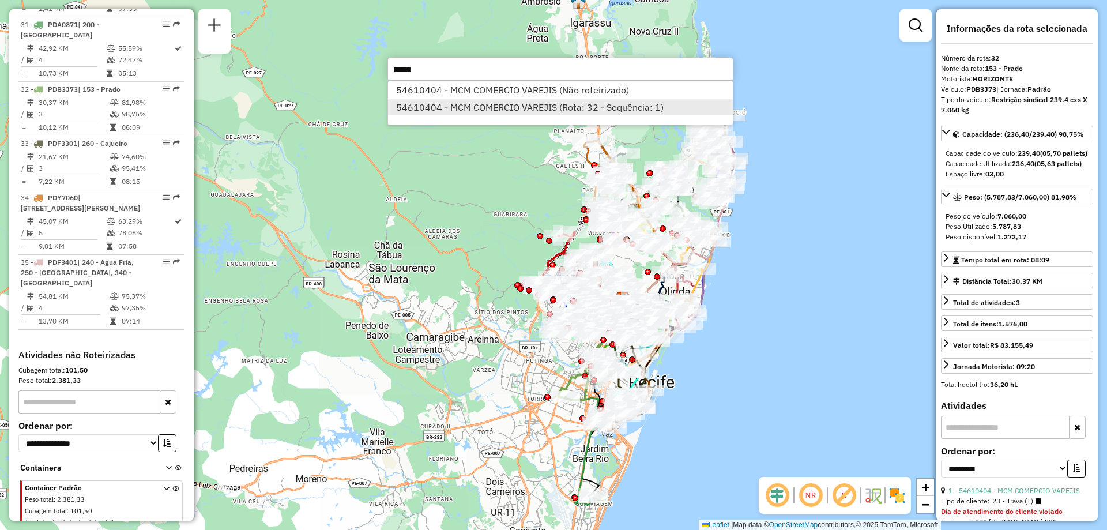
click at [634, 104] on li "54610404 - MCM COMERCIO VAREJIS (Rota: 32 - Sequência: 1)" at bounding box center [560, 107] width 345 height 17
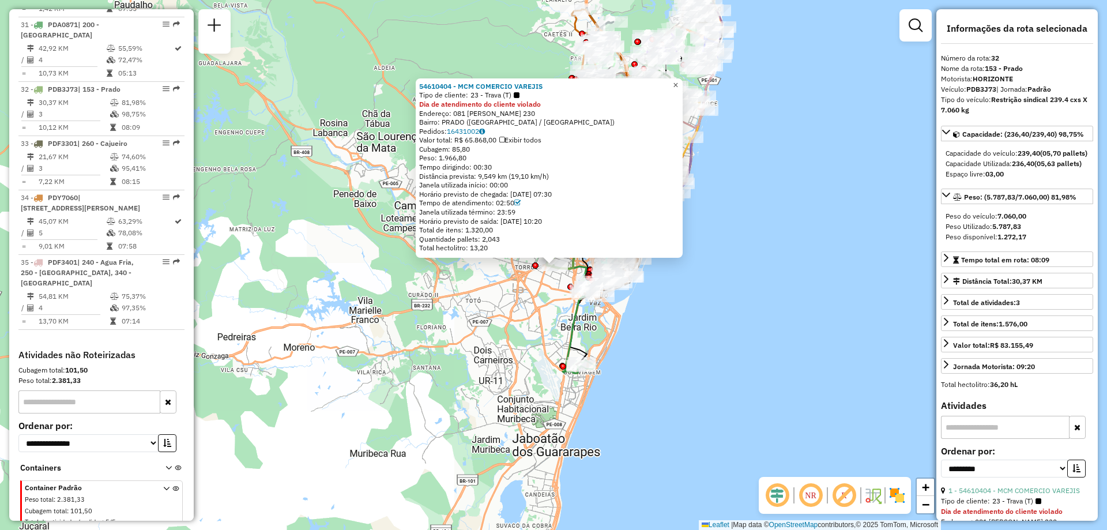
click at [678, 84] on span "×" at bounding box center [675, 85] width 5 height 10
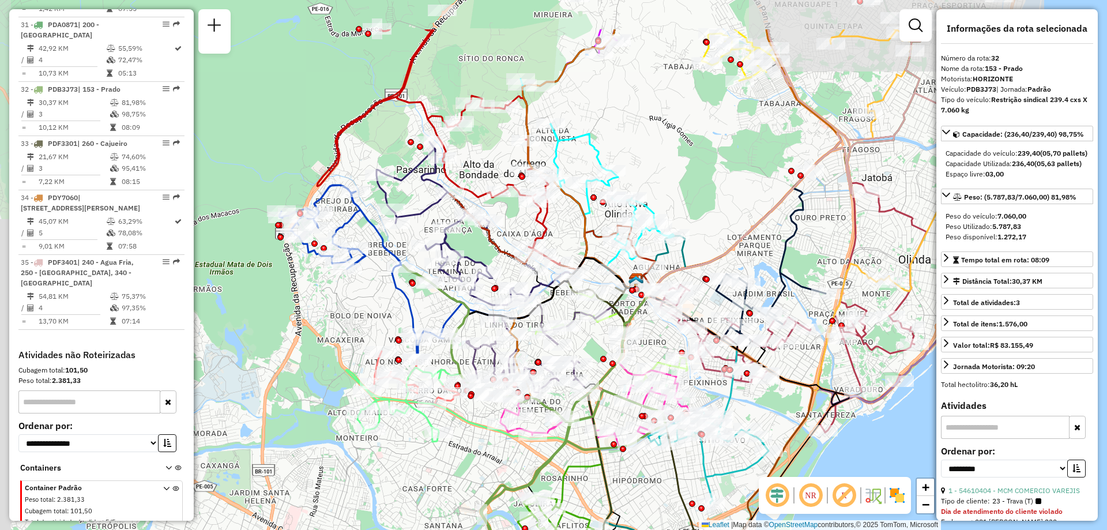
drag, startPoint x: 582, startPoint y: 122, endPoint x: 704, endPoint y: 204, distance: 147.5
click at [704, 204] on div "Janela de atendimento Grade de atendimento Capacidade Transportadoras Veículos …" at bounding box center [553, 265] width 1107 height 530
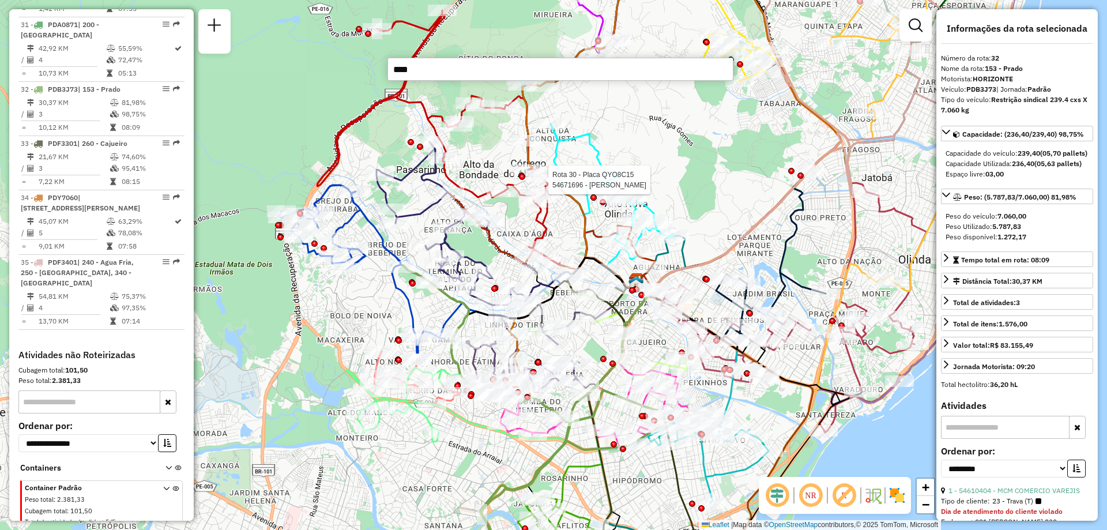
type input "*****"
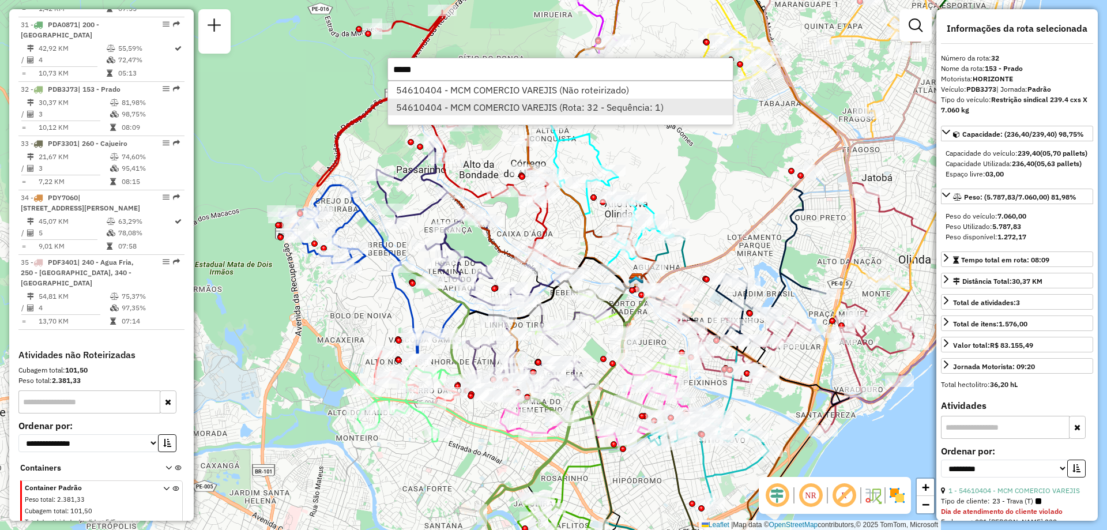
click at [542, 105] on li "54610404 - MCM COMERCIO VAREJIS (Rota: 32 - Sequência: 1)" at bounding box center [560, 107] width 345 height 17
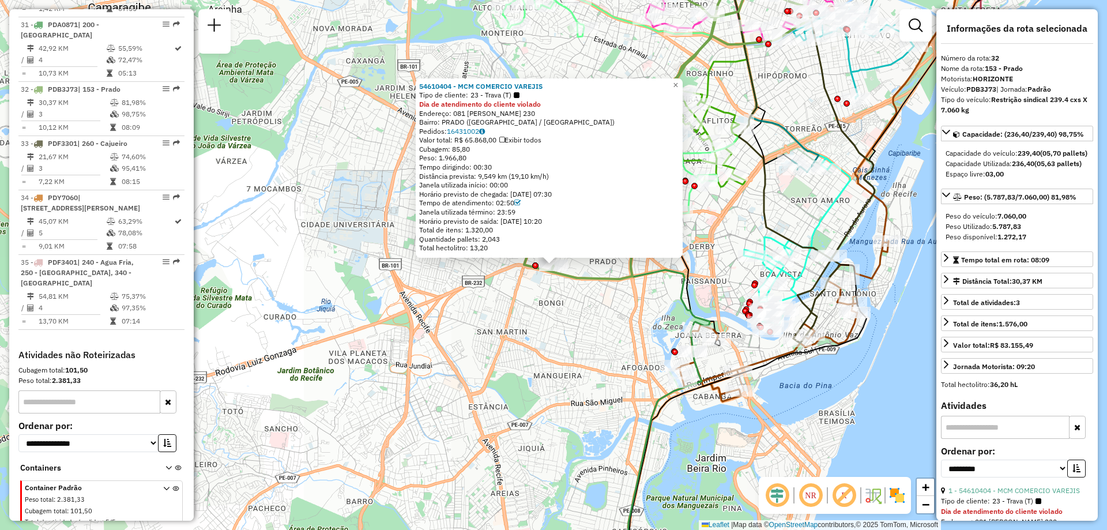
click at [555, 288] on div "54610404 - MCM COMERCIO VAREJIS Tipo de cliente: 23 - Trava (T) Dia de atendime…" at bounding box center [553, 265] width 1107 height 530
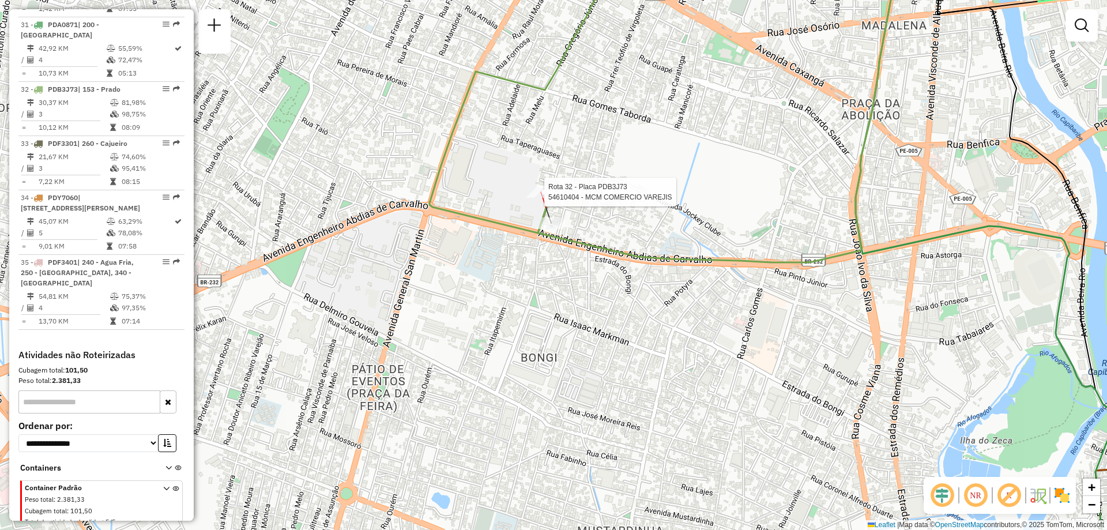
select select "**********"
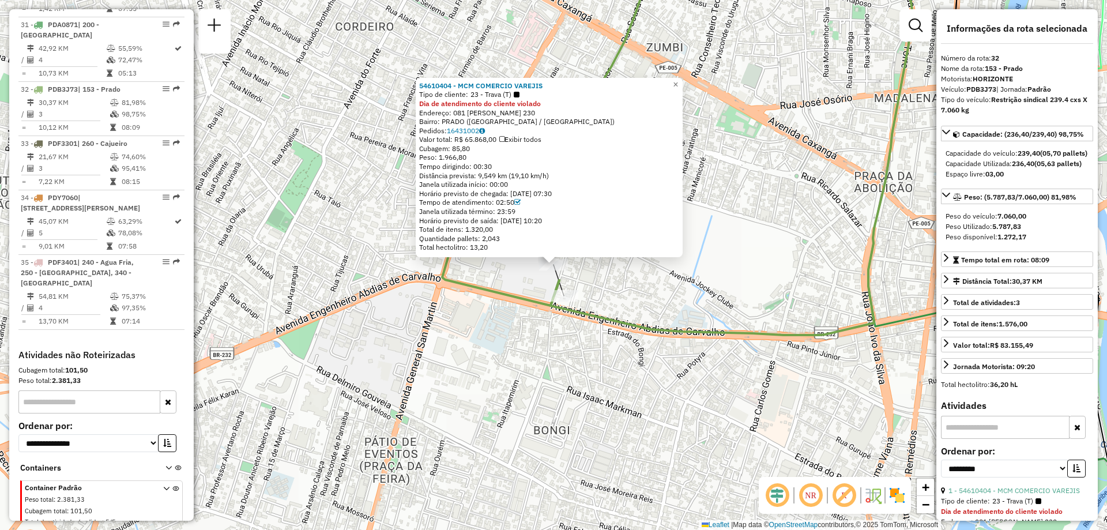
click at [815, 487] on em at bounding box center [811, 496] width 28 height 28
click at [847, 494] on em at bounding box center [844, 496] width 28 height 28
